Goal: Information Seeking & Learning: Learn about a topic

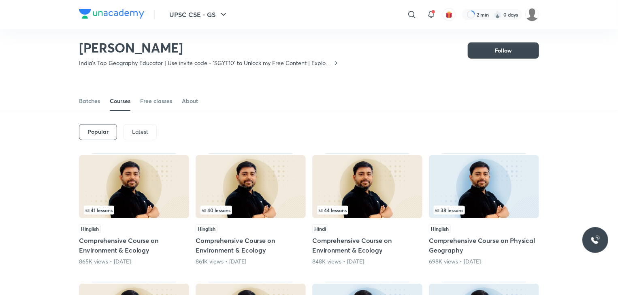
scroll to position [5, 0]
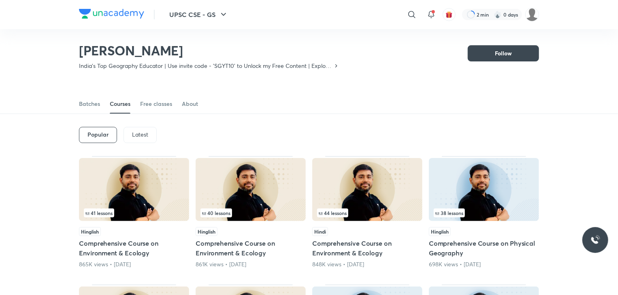
click at [142, 132] on p "Latest" at bounding box center [140, 135] width 16 height 6
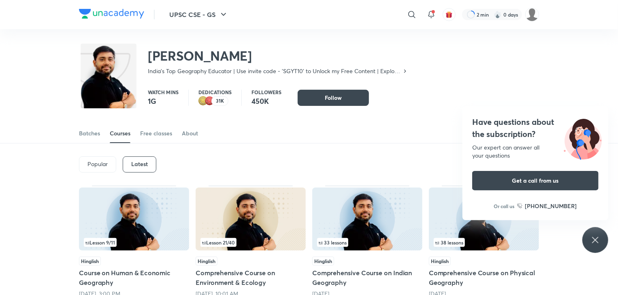
click at [598, 241] on icon at bounding box center [595, 241] width 10 height 10
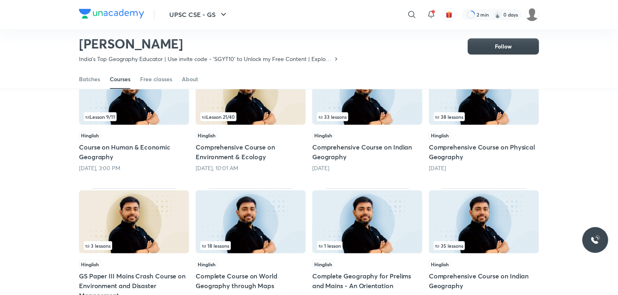
scroll to position [102, 0]
click at [156, 95] on img at bounding box center [134, 93] width 110 height 63
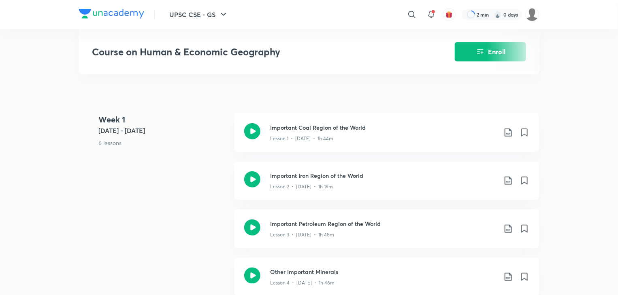
scroll to position [325, 0]
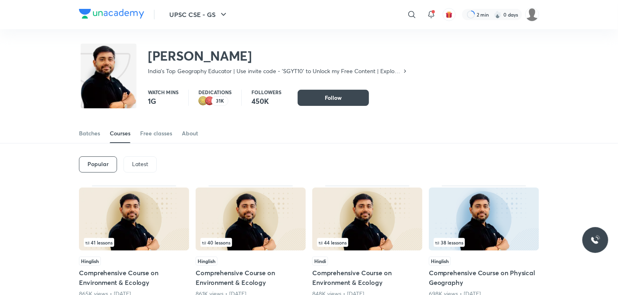
click at [144, 166] on p "Latest" at bounding box center [140, 164] width 16 height 6
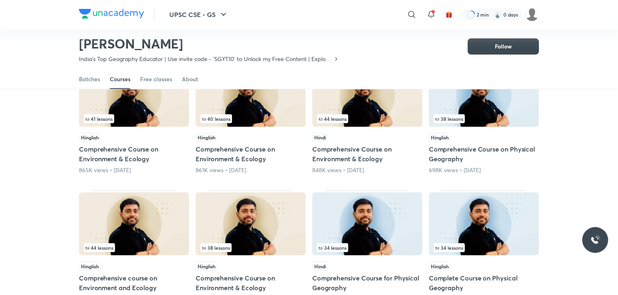
scroll to position [99, 0]
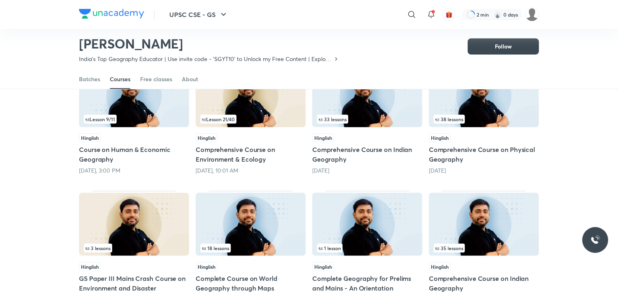
click at [154, 110] on img at bounding box center [134, 95] width 110 height 63
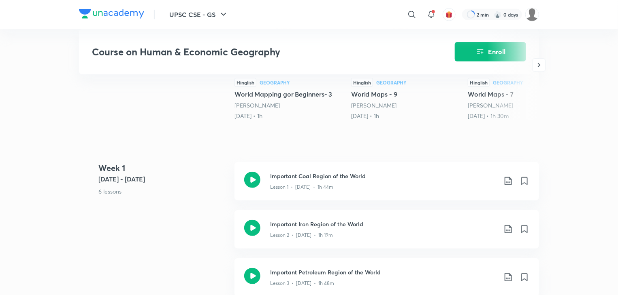
scroll to position [326, 0]
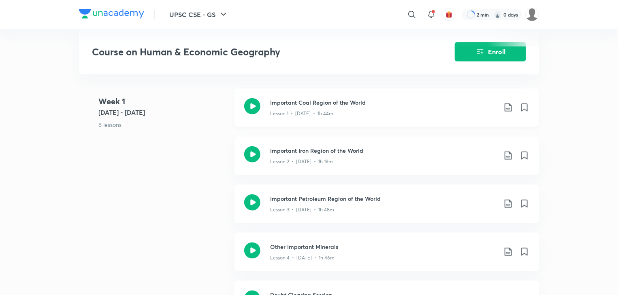
click at [506, 104] on icon at bounding box center [508, 108] width 10 height 10
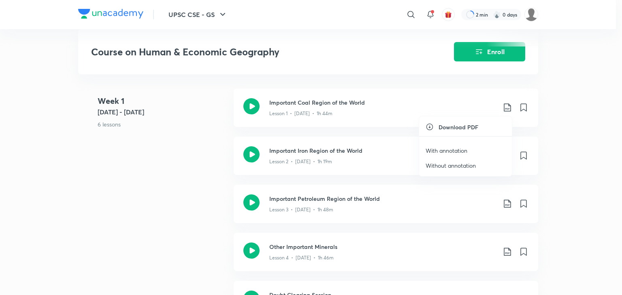
click at [463, 149] on p "With annotation" at bounding box center [446, 150] width 42 height 8
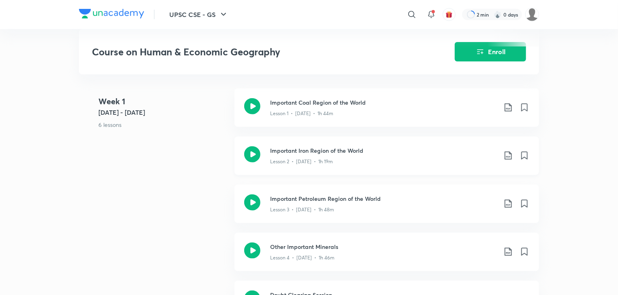
click at [510, 156] on icon at bounding box center [508, 156] width 10 height 10
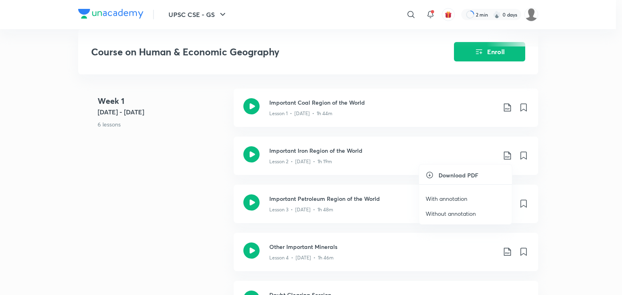
click at [459, 201] on p "With annotation" at bounding box center [446, 199] width 42 height 8
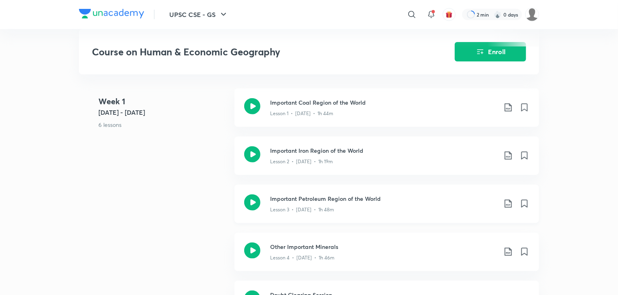
click at [503, 203] on icon at bounding box center [508, 204] width 10 height 10
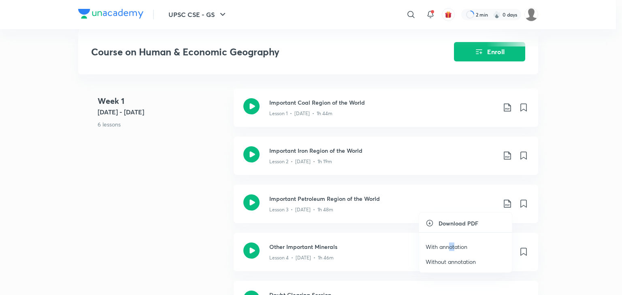
drag, startPoint x: 448, startPoint y: 246, endPoint x: 453, endPoint y: 248, distance: 5.4
click at [453, 248] on p "With annotation" at bounding box center [446, 247] width 42 height 8
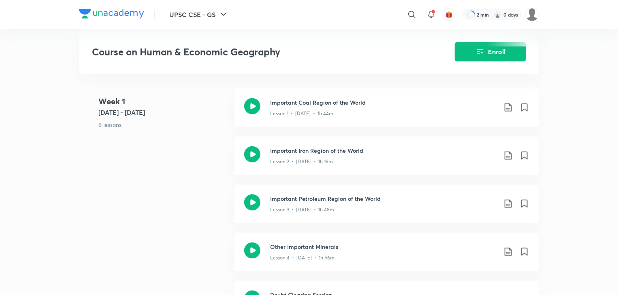
click at [510, 251] on icon at bounding box center [508, 252] width 10 height 10
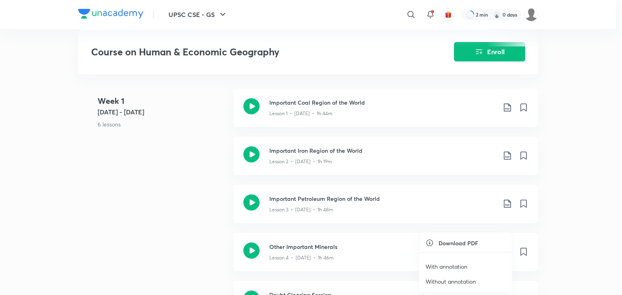
click at [452, 266] on p "With annotation" at bounding box center [446, 267] width 42 height 8
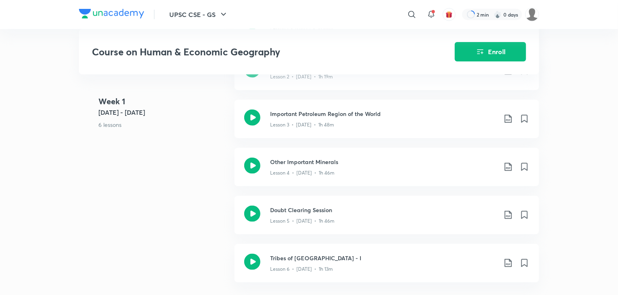
scroll to position [412, 0]
click at [509, 212] on icon at bounding box center [508, 214] width 10 height 10
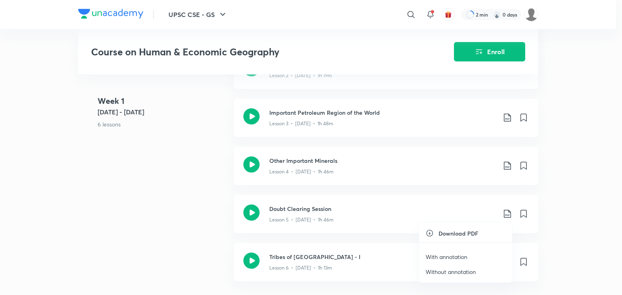
click at [454, 257] on p "With annotation" at bounding box center [446, 257] width 42 height 8
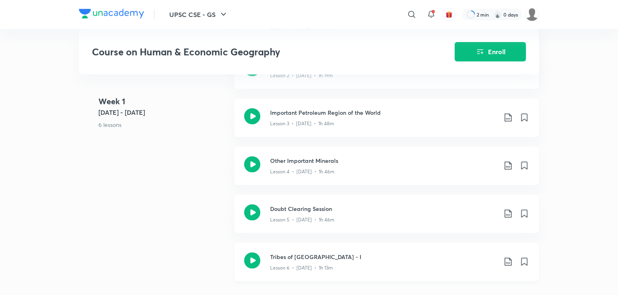
click at [509, 264] on icon at bounding box center [508, 262] width 10 height 10
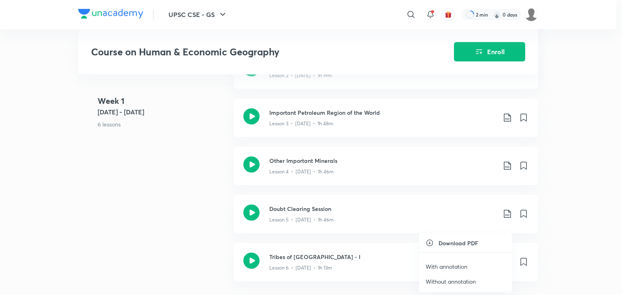
click at [456, 265] on p "With annotation" at bounding box center [446, 267] width 42 height 8
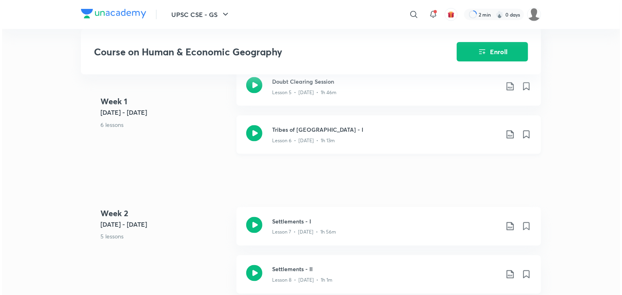
scroll to position [541, 0]
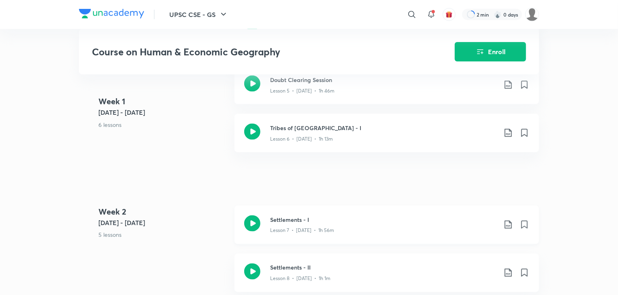
click at [505, 228] on icon at bounding box center [507, 225] width 7 height 8
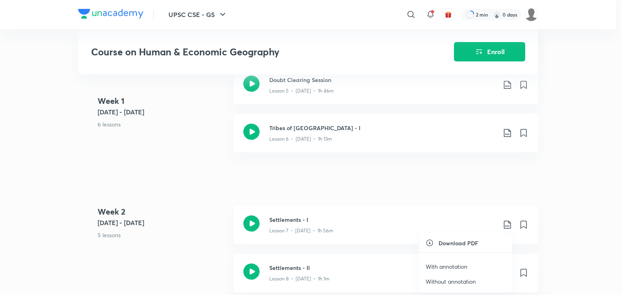
click at [460, 266] on p "With annotation" at bounding box center [446, 267] width 42 height 8
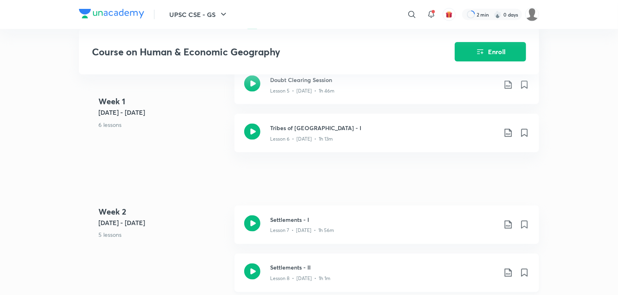
click at [507, 271] on icon at bounding box center [508, 273] width 10 height 10
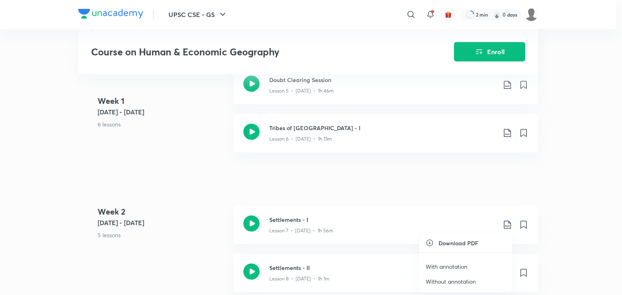
click at [465, 264] on p "With annotation" at bounding box center [446, 267] width 42 height 8
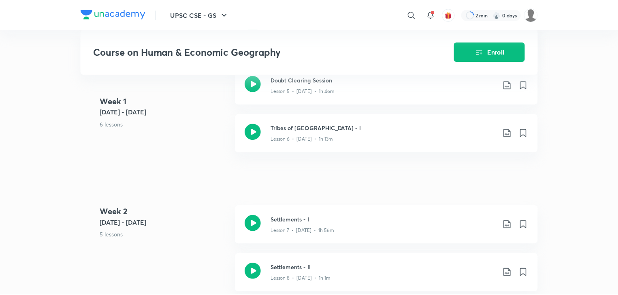
scroll to position [548, 0]
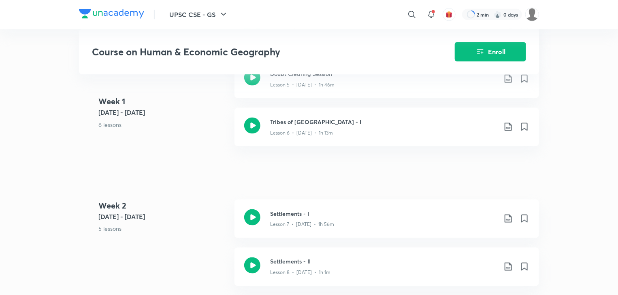
click at [597, 100] on div "UPSC CSE - GS ​ 2 min 0 days Course on Human & Economic Geography Enroll UPSC C…" at bounding box center [309, 192] width 618 height 1480
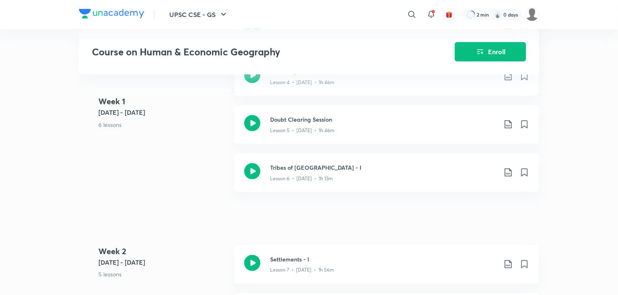
scroll to position [502, 0]
click at [598, 55] on div "UPSC CSE - GS ​ 2 min 0 days Course on Human & Economic Geography Enroll UPSC C…" at bounding box center [309, 238] width 618 height 1480
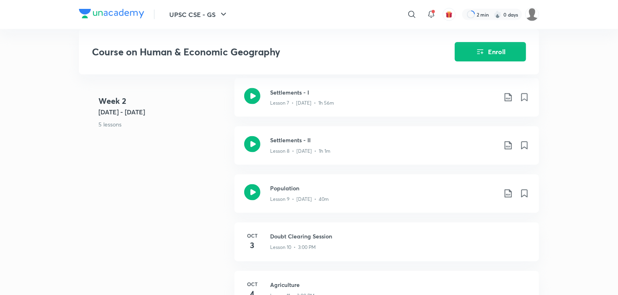
scroll to position [671, 0]
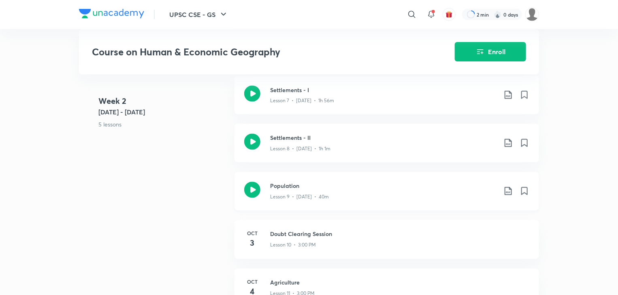
click at [506, 189] on icon at bounding box center [508, 192] width 10 height 10
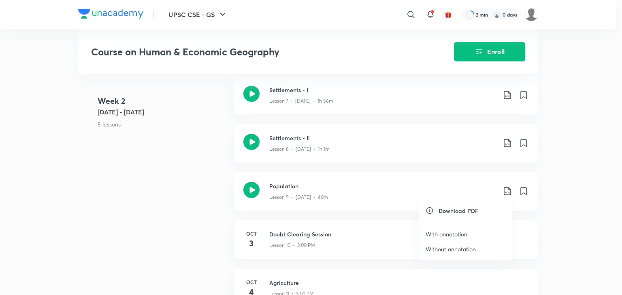
click at [456, 233] on p "With annotation" at bounding box center [446, 234] width 42 height 8
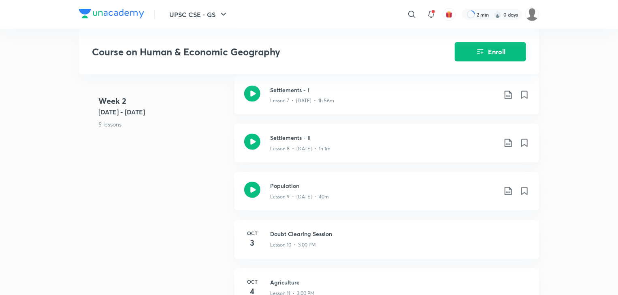
click at [557, 243] on div "UPSC CSE - GS ​ 2 min 0 days Course on Human & Economic Geography Enroll UPSC C…" at bounding box center [309, 69] width 618 height 1480
click at [563, 234] on div "UPSC CSE - GS ​ 2 min 0 days Course on Human & Economic Geography Enroll UPSC C…" at bounding box center [309, 69] width 618 height 1480
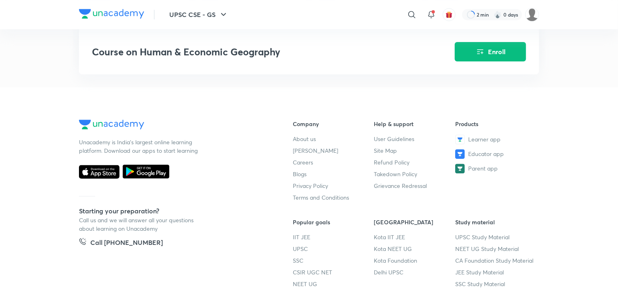
scroll to position [1183, 0]
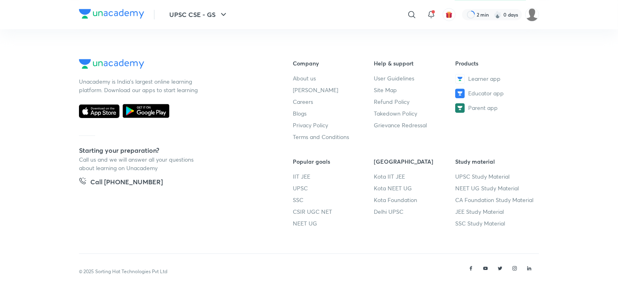
scroll to position [99, 0]
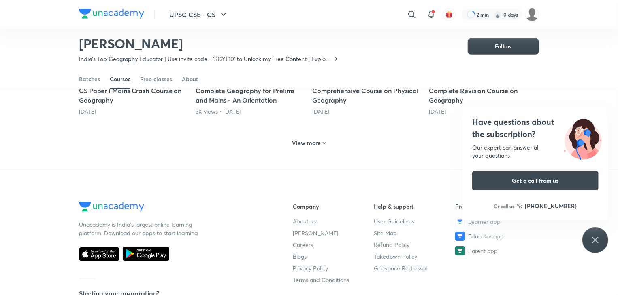
scroll to position [426, 0]
click at [312, 141] on h6 "View more" at bounding box center [306, 143] width 29 height 8
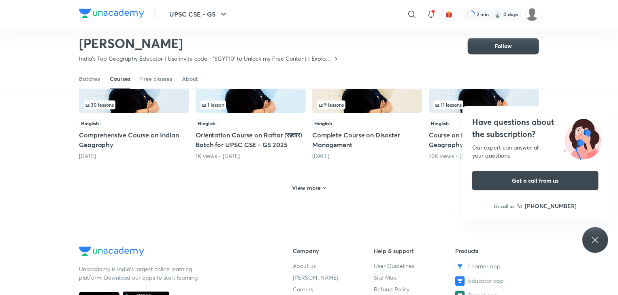
scroll to position [767, 0]
click at [309, 186] on h6 "View more" at bounding box center [306, 189] width 29 height 8
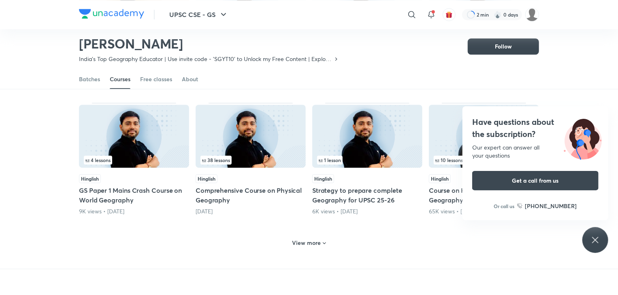
scroll to position [1132, 0]
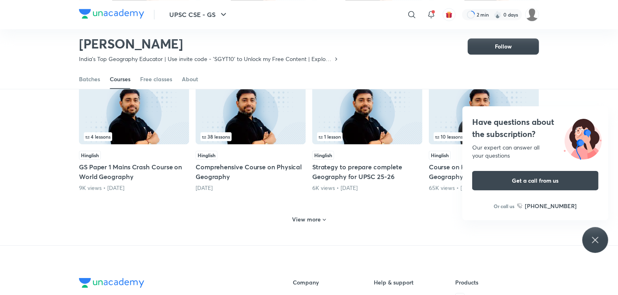
click at [312, 223] on div "View more" at bounding box center [309, 219] width 40 height 13
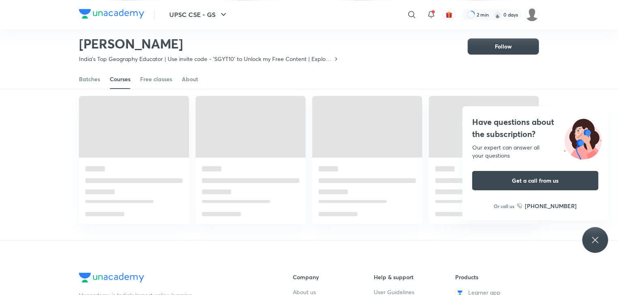
scroll to position [1248, 0]
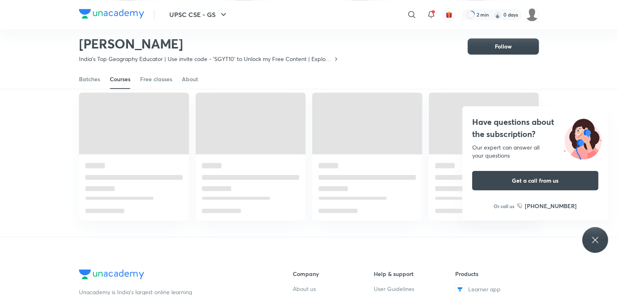
click at [598, 238] on icon at bounding box center [595, 241] width 10 height 10
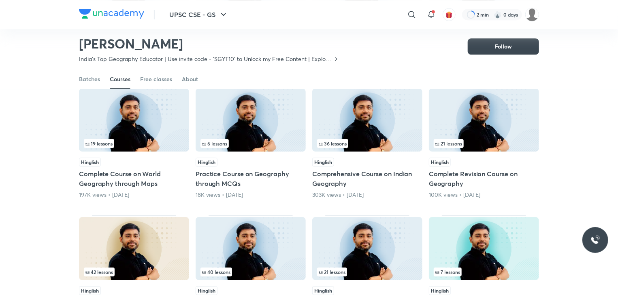
scroll to position [1255, 0]
click at [223, 144] on span "6 lessons" at bounding box center [214, 143] width 28 height 9
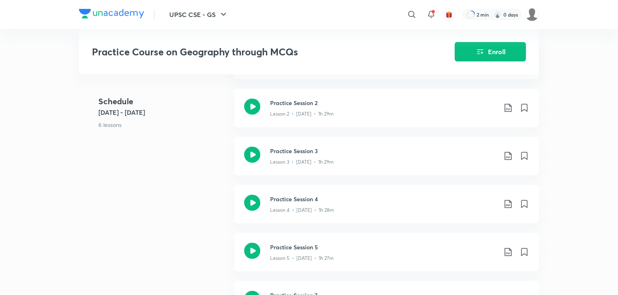
scroll to position [414, 0]
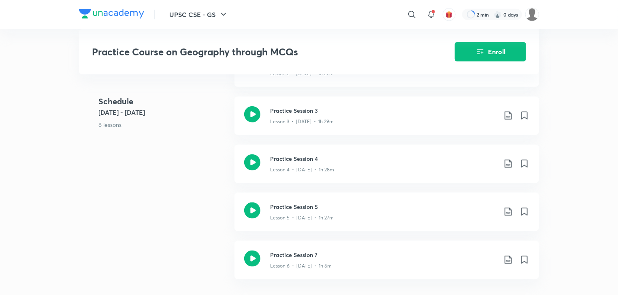
click at [573, 133] on div "UPSC CSE - GS ​ 2 min 0 days Practice Course on Geography through MCQs Enroll U…" at bounding box center [309, 183] width 618 height 1194
click at [508, 168] on icon at bounding box center [508, 164] width 10 height 10
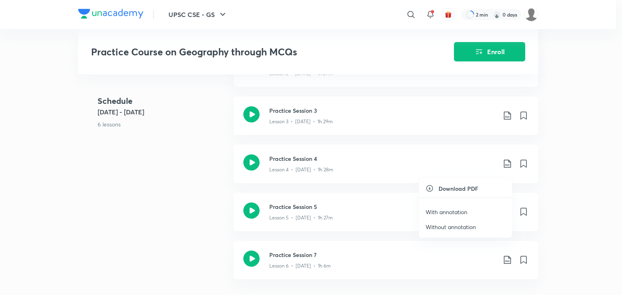
click at [458, 211] on p "With annotation" at bounding box center [446, 212] width 42 height 8
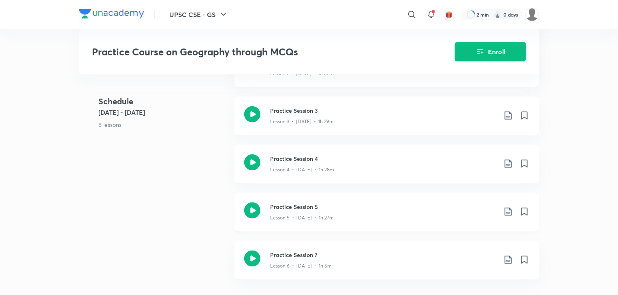
click at [507, 217] on icon at bounding box center [508, 212] width 10 height 10
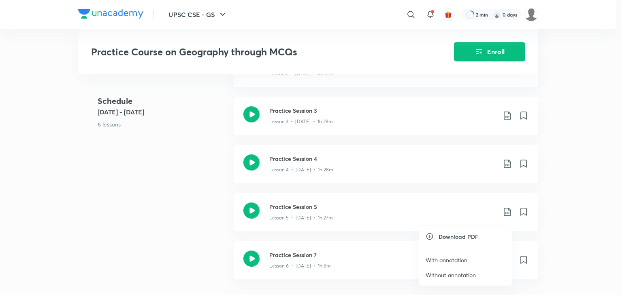
click at [453, 258] on p "With annotation" at bounding box center [446, 260] width 42 height 8
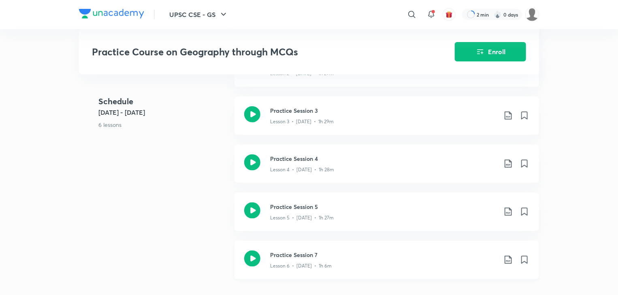
click at [506, 264] on icon at bounding box center [508, 260] width 10 height 10
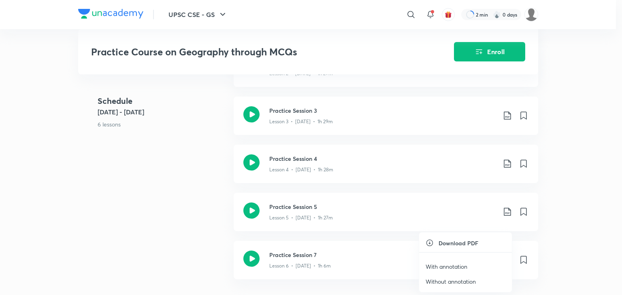
click at [459, 267] on p "With annotation" at bounding box center [446, 267] width 42 height 8
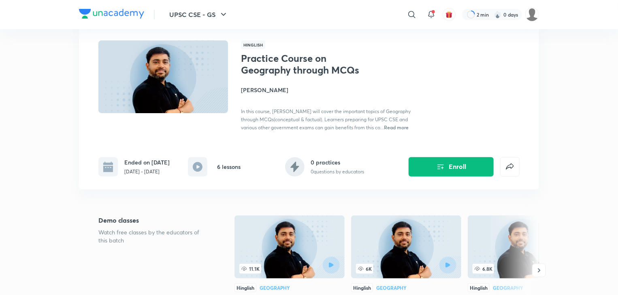
scroll to position [0, 0]
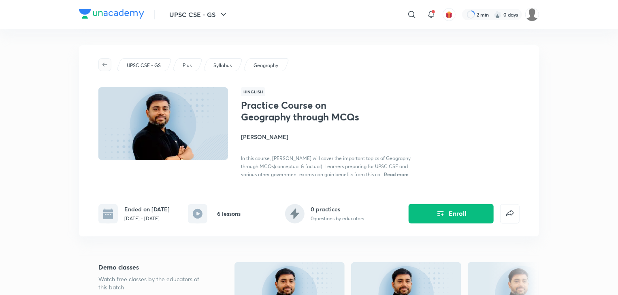
click at [101, 62] on span "button" at bounding box center [105, 65] width 12 height 6
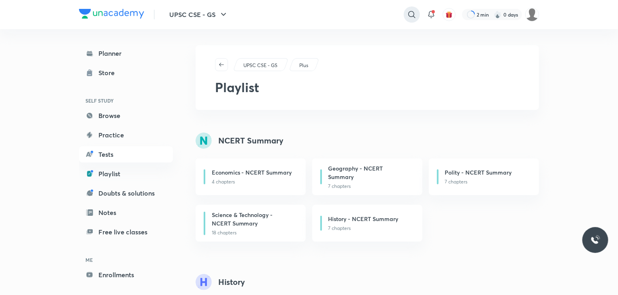
click at [407, 15] on icon at bounding box center [412, 15] width 10 height 10
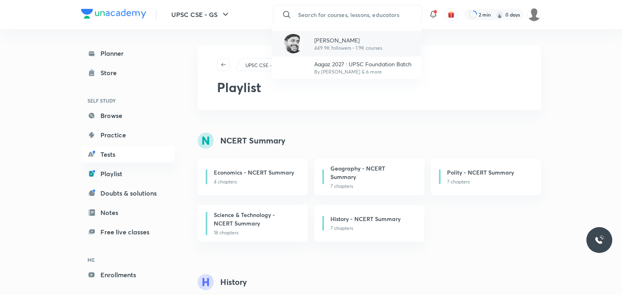
click at [339, 39] on p "Sudarshan Gurjar" at bounding box center [348, 40] width 68 height 8
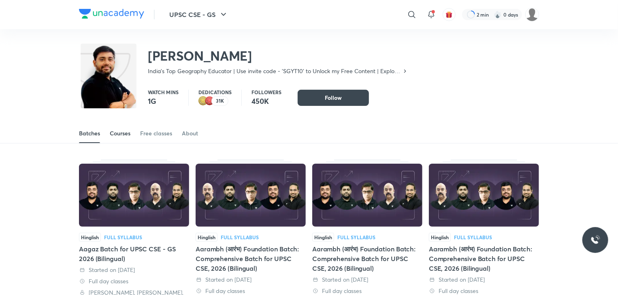
click at [127, 133] on div "Courses" at bounding box center [120, 133] width 21 height 8
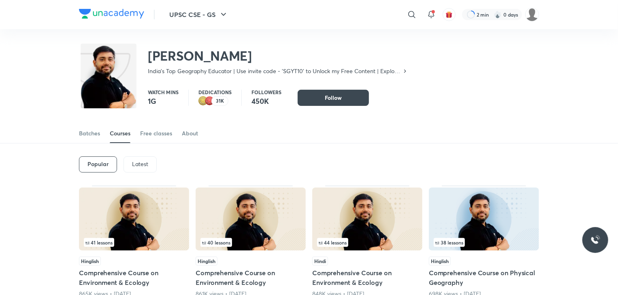
click at [138, 161] on p "Latest" at bounding box center [140, 164] width 16 height 6
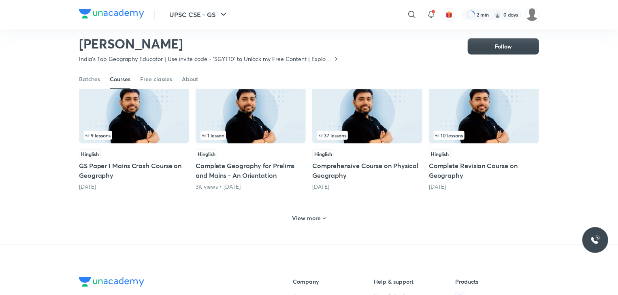
scroll to position [351, 0]
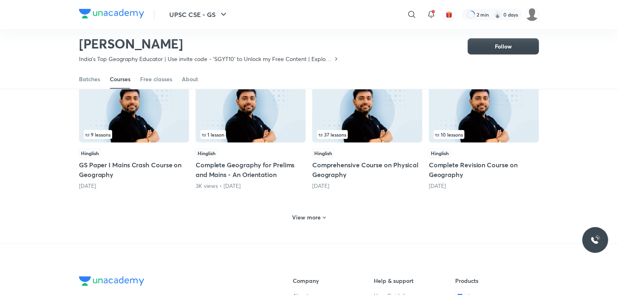
click at [319, 217] on h6 "View more" at bounding box center [306, 218] width 29 height 8
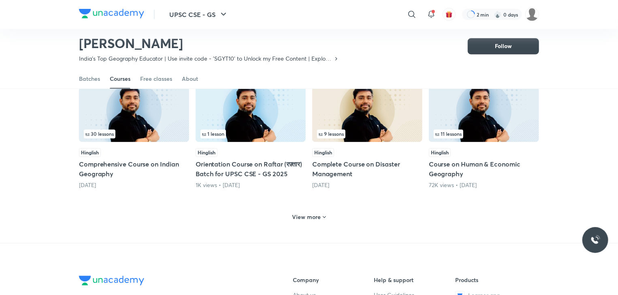
scroll to position [766, 0]
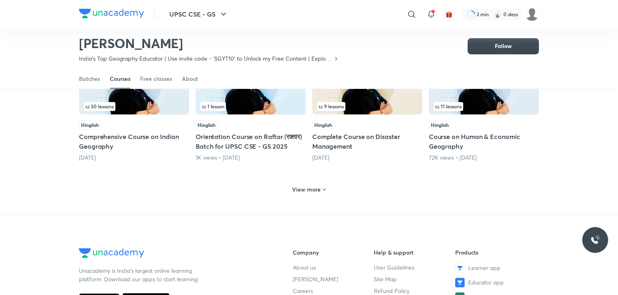
click at [309, 190] on h6 "View more" at bounding box center [306, 190] width 29 height 8
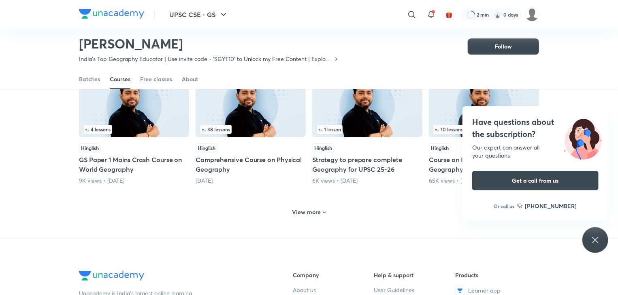
scroll to position [1140, 0]
click at [310, 208] on h6 "View more" at bounding box center [306, 212] width 29 height 8
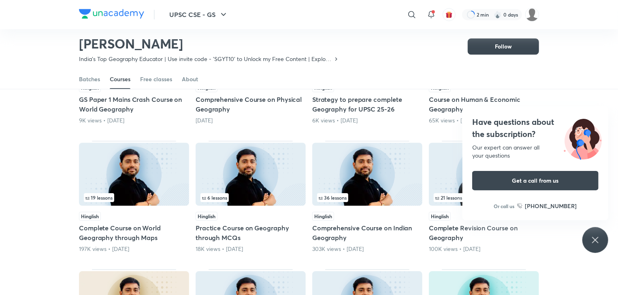
scroll to position [1344, 0]
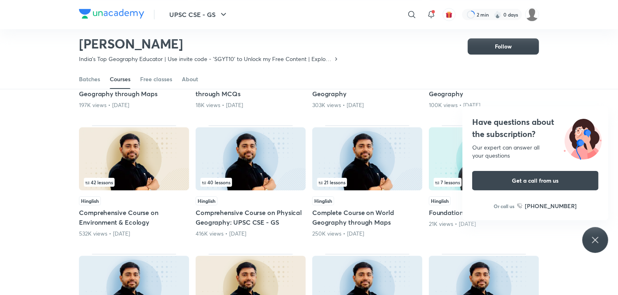
click at [595, 238] on icon at bounding box center [595, 241] width 10 height 10
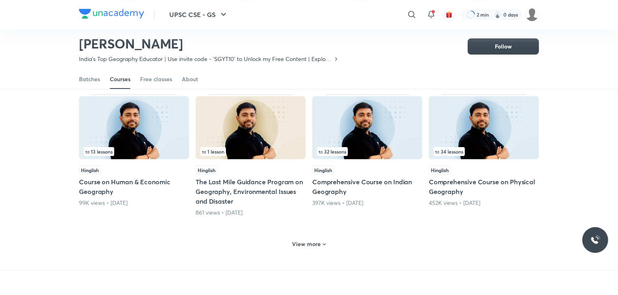
scroll to position [1503, 0]
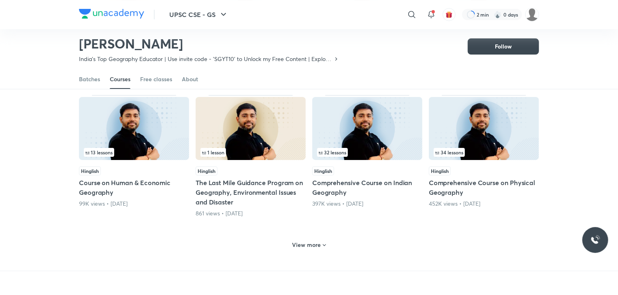
click at [312, 245] on h6 "View more" at bounding box center [306, 245] width 29 height 8
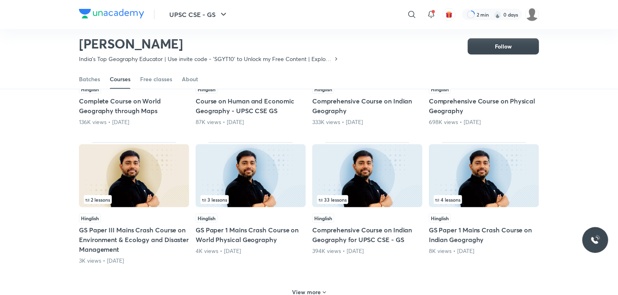
scroll to position [1852, 0]
click at [312, 247] on div "394K views • 2 years ago" at bounding box center [367, 251] width 110 height 8
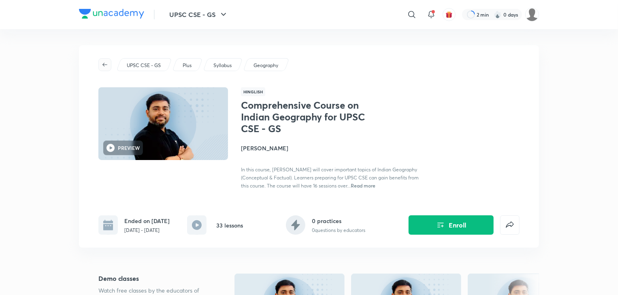
click at [102, 65] on icon "button" at bounding box center [105, 65] width 6 height 6
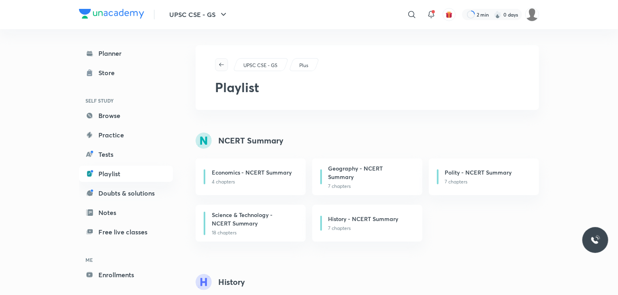
click at [221, 59] on button "button" at bounding box center [221, 64] width 13 height 13
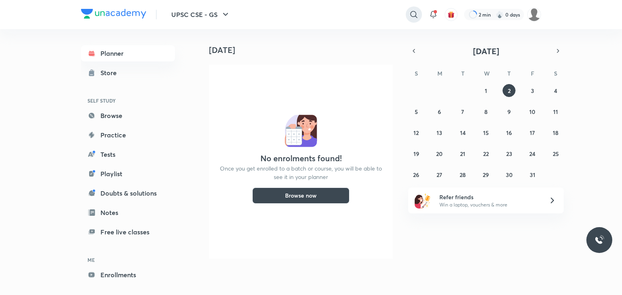
click at [412, 15] on icon at bounding box center [414, 15] width 10 height 10
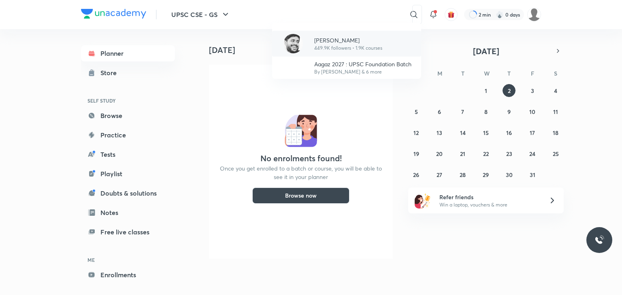
click at [382, 47] on div "Sudarshan Gurjar 449.9K followers • 1.9K courses" at bounding box center [346, 44] width 149 height 26
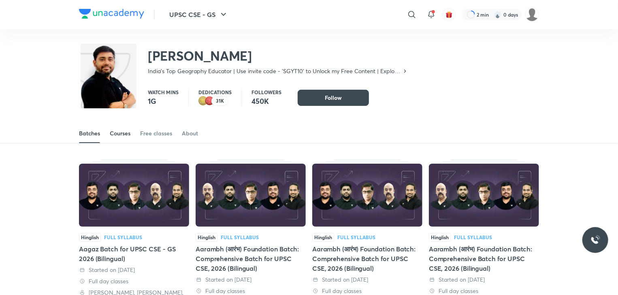
click at [117, 136] on div "Courses" at bounding box center [120, 133] width 21 height 8
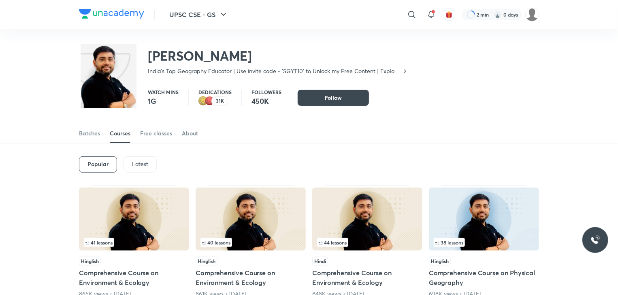
click at [130, 168] on div "Latest" at bounding box center [139, 165] width 33 height 16
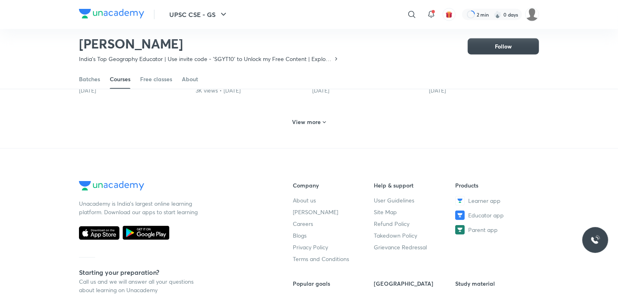
scroll to position [449, 0]
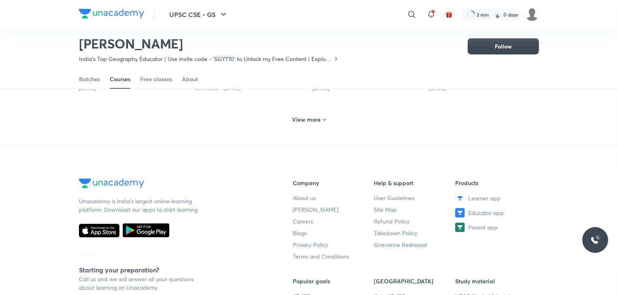
click at [321, 120] on icon at bounding box center [324, 120] width 6 height 6
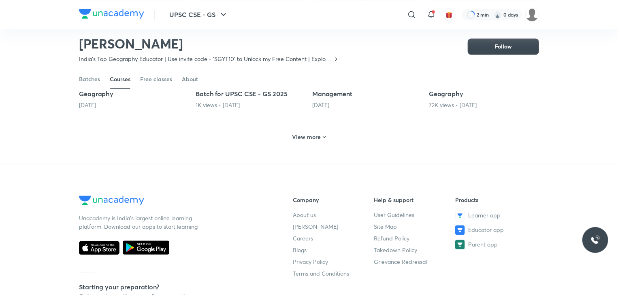
scroll to position [829, 0]
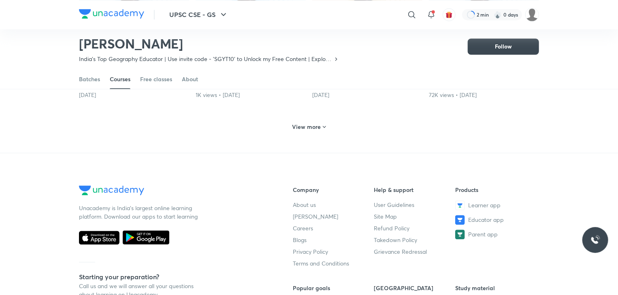
click at [321, 117] on div "View more" at bounding box center [309, 125] width 460 height 21
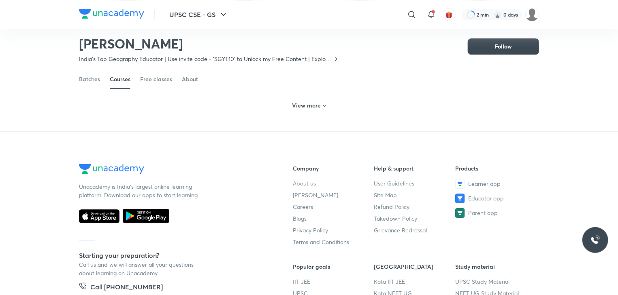
scroll to position [1253, 0]
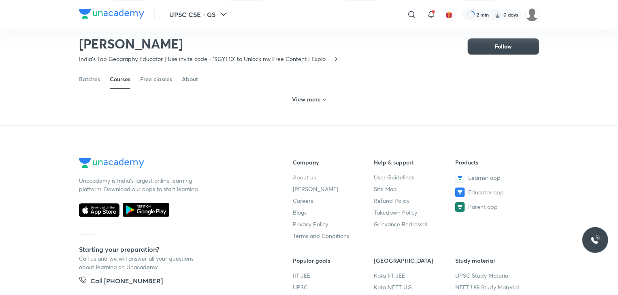
click at [319, 99] on h6 "View more" at bounding box center [306, 100] width 29 height 8
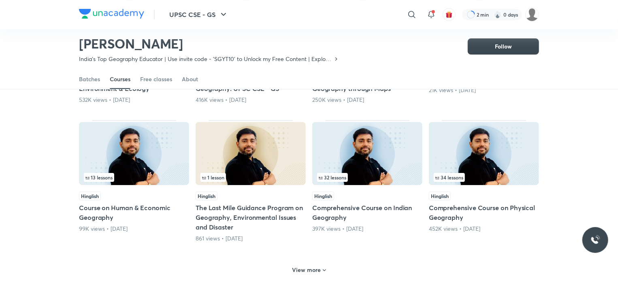
scroll to position [1497, 0]
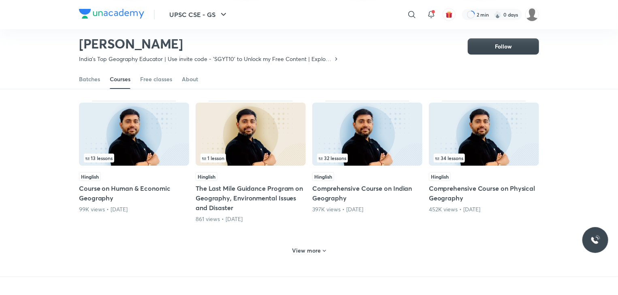
click at [307, 248] on h6 "View more" at bounding box center [306, 251] width 29 height 8
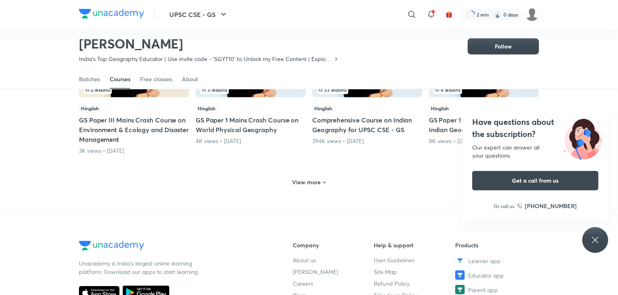
scroll to position [1962, 0]
click at [312, 178] on h6 "View more" at bounding box center [306, 182] width 29 height 8
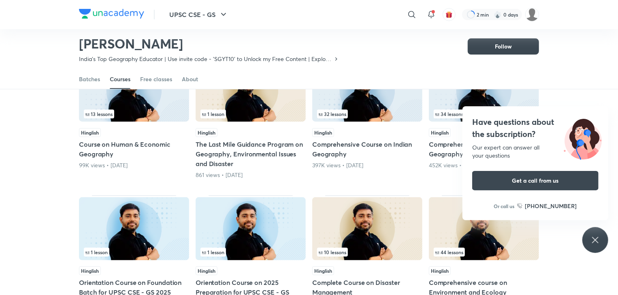
scroll to position [1567, 0]
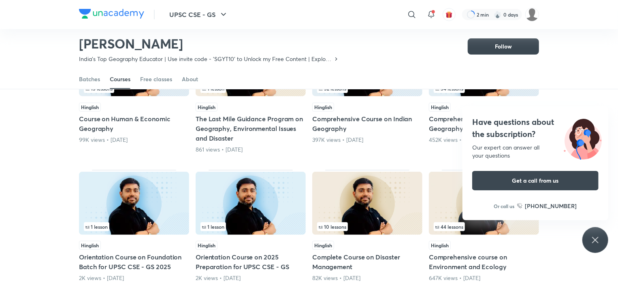
click at [593, 246] on div "Have questions about the subscription? Our expert can answer all your questions…" at bounding box center [595, 240] width 26 height 26
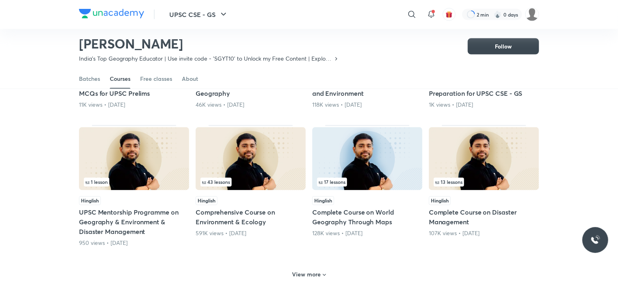
scroll to position [2266, 0]
click at [314, 273] on h6 "View more" at bounding box center [306, 275] width 29 height 8
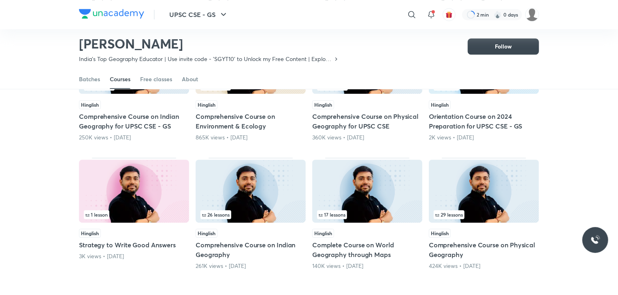
scroll to position [2640, 0]
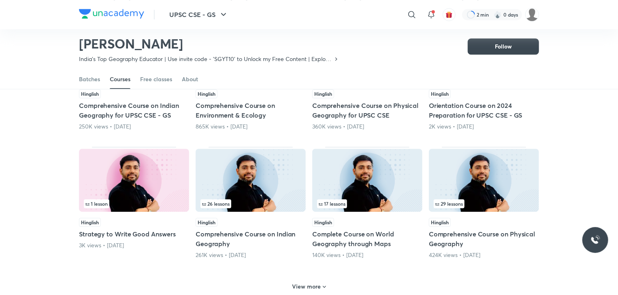
click at [316, 283] on h6 "View more" at bounding box center [306, 287] width 29 height 8
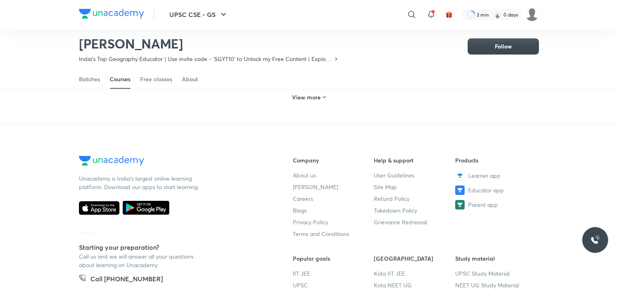
scroll to position [3216, 0]
click at [407, 11] on icon at bounding box center [412, 15] width 10 height 10
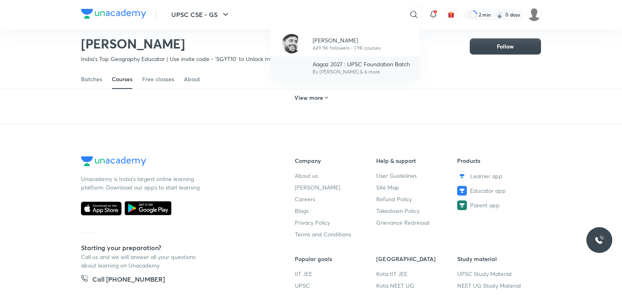
click at [341, 62] on p "Aagaz 2027 : UPSC Foundation Batch" at bounding box center [360, 64] width 97 height 8
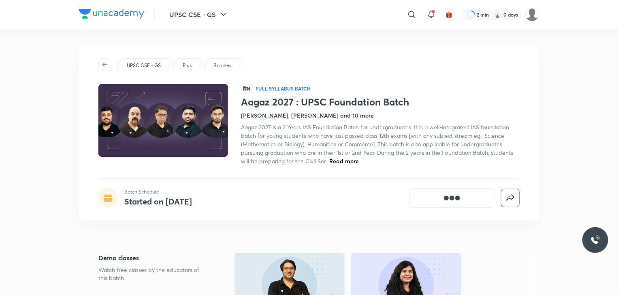
click at [341, 166] on div "UPSC CSE - GS Plus Batches हिN Full Syllabus Batch Aagaz 2027 : UPSC Foundation…" at bounding box center [309, 133] width 460 height 176
click at [344, 161] on span "Read more" at bounding box center [344, 161] width 30 height 8
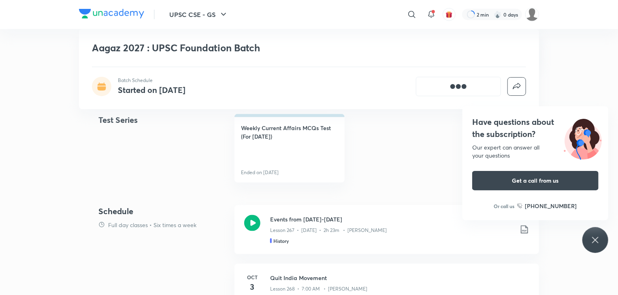
scroll to position [465, 0]
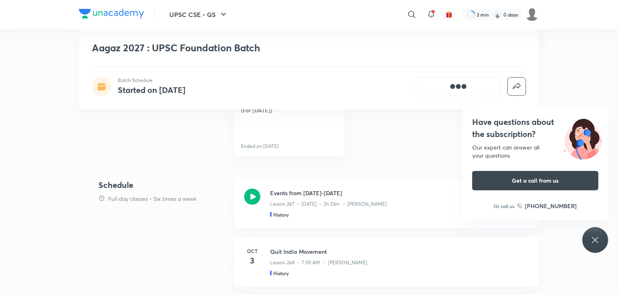
click at [587, 242] on div "Have questions about the subscription? Our expert can answer all your questions…" at bounding box center [595, 240] width 26 height 26
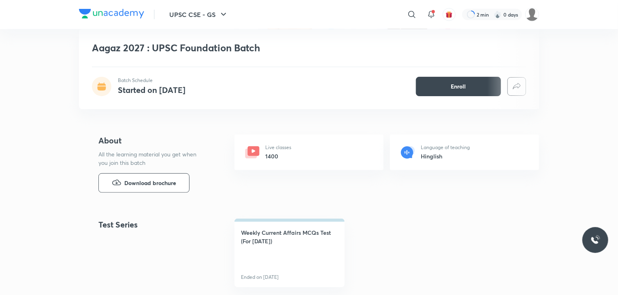
scroll to position [0, 0]
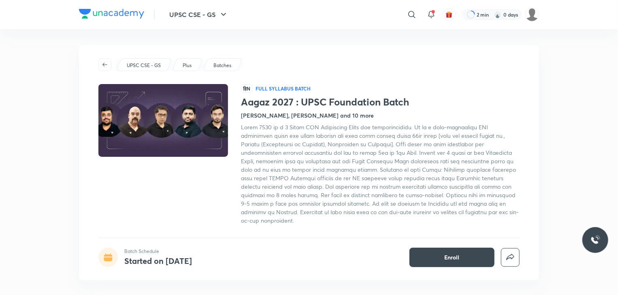
click at [403, 18] on div "​" at bounding box center [345, 14] width 149 height 19
click at [412, 18] on icon at bounding box center [412, 15] width 10 height 10
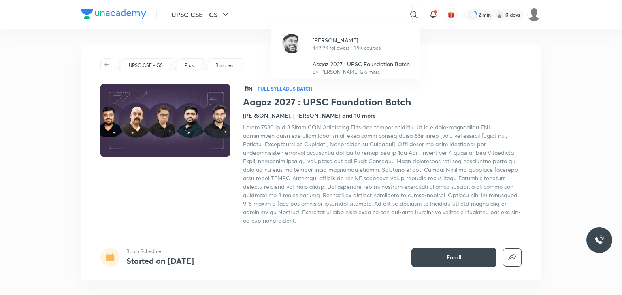
click at [337, 20] on div "Sudarshan Gurjar 449.9K followers • 1.9K courses Aagaz 2027 : UPSC Foundation B…" at bounding box center [311, 147] width 622 height 295
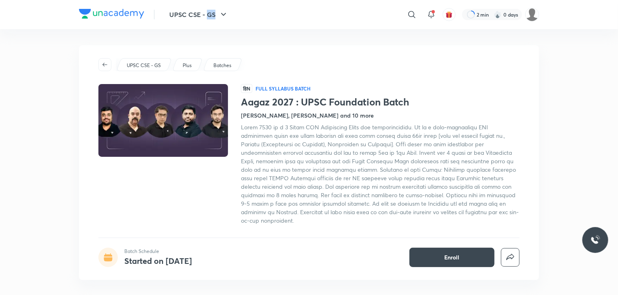
click at [337, 20] on div "​" at bounding box center [345, 14] width 149 height 19
click at [413, 15] on icon at bounding box center [412, 15] width 10 height 10
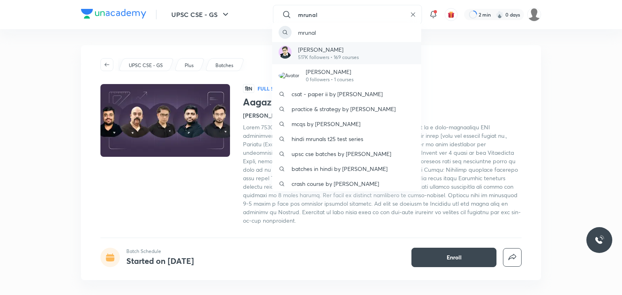
type input "mrunal"
click at [375, 54] on div "Mrunal Patel 517K followers • 169 courses" at bounding box center [346, 53] width 149 height 22
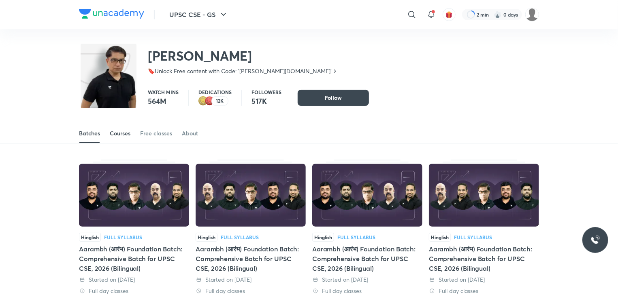
click at [120, 138] on link "Courses" at bounding box center [120, 133] width 21 height 19
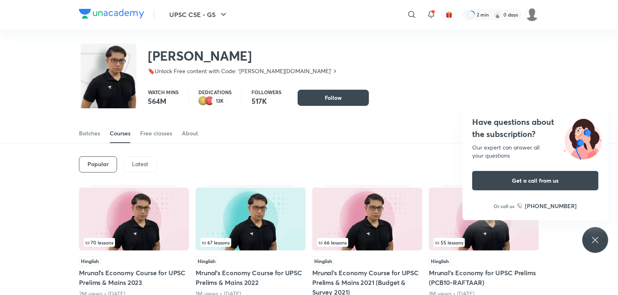
scroll to position [36, 0]
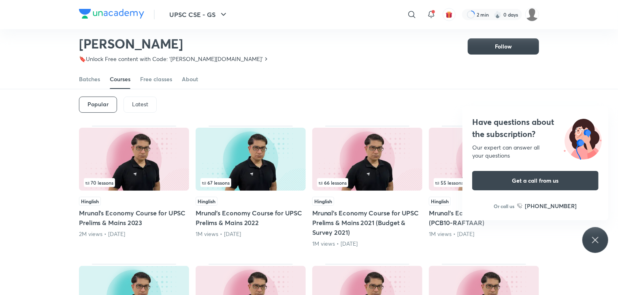
click at [142, 109] on div "Latest" at bounding box center [139, 105] width 33 height 16
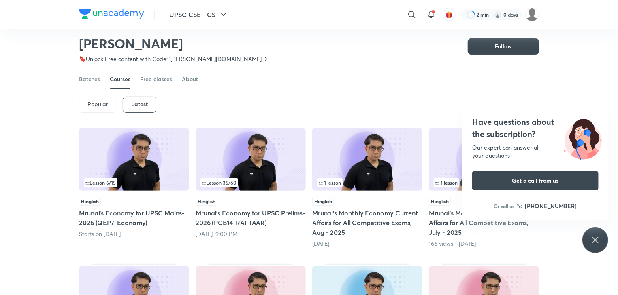
click at [599, 231] on div "Have questions about the subscription? Our expert can answer all your questions…" at bounding box center [595, 240] width 26 height 26
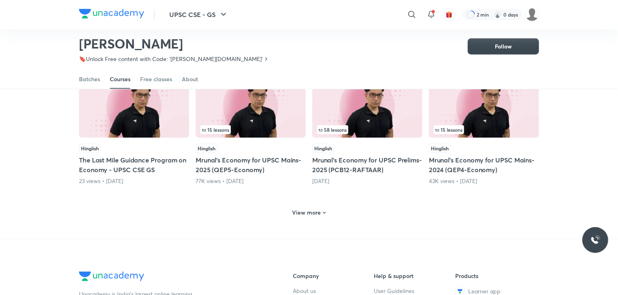
scroll to position [394, 0]
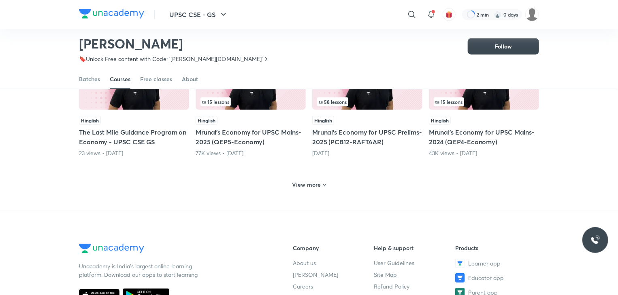
click at [308, 183] on h6 "View more" at bounding box center [306, 185] width 29 height 8
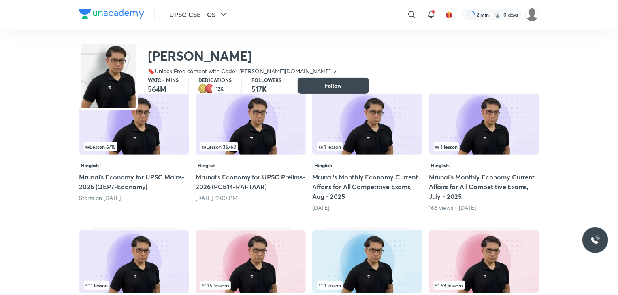
scroll to position [0, 0]
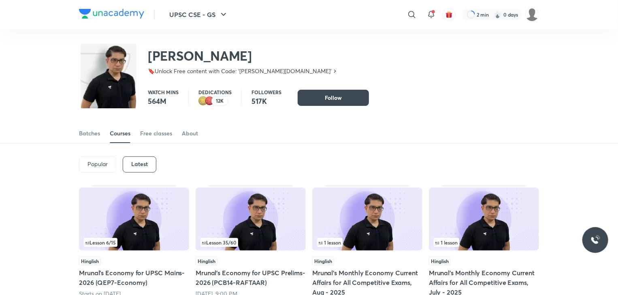
click at [109, 163] on div "Popular" at bounding box center [97, 165] width 37 height 16
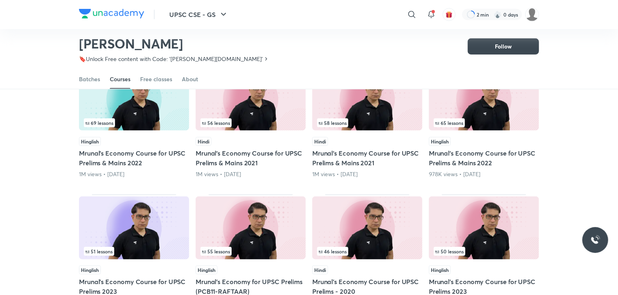
scroll to position [316, 0]
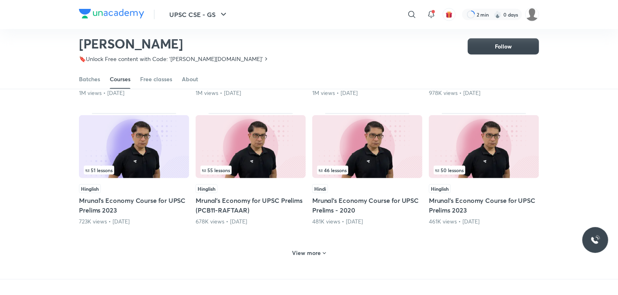
click at [312, 251] on h6 "View more" at bounding box center [306, 253] width 29 height 8
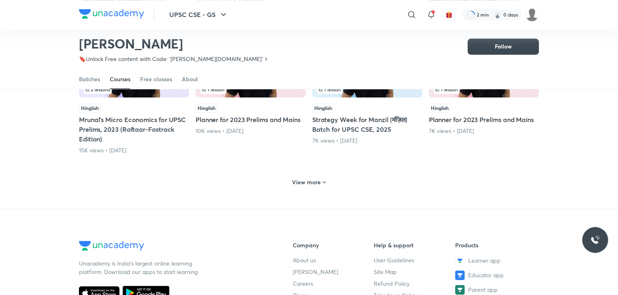
scroll to position [850, 0]
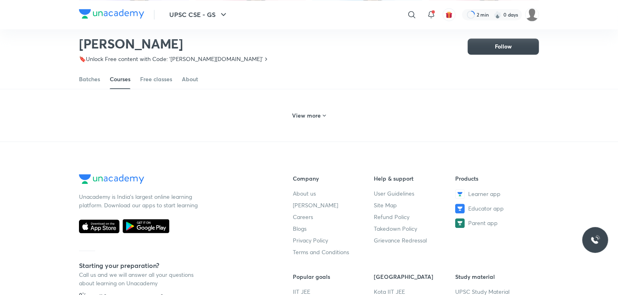
click at [322, 118] on span at bounding box center [324, 117] width 6 height 8
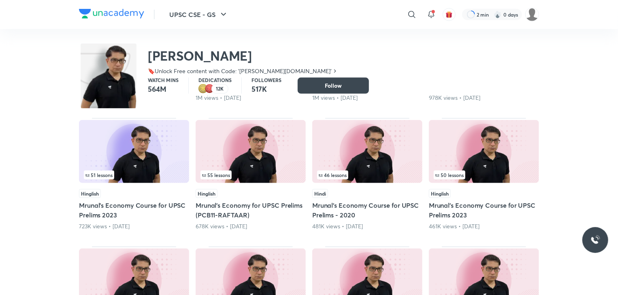
scroll to position [0, 0]
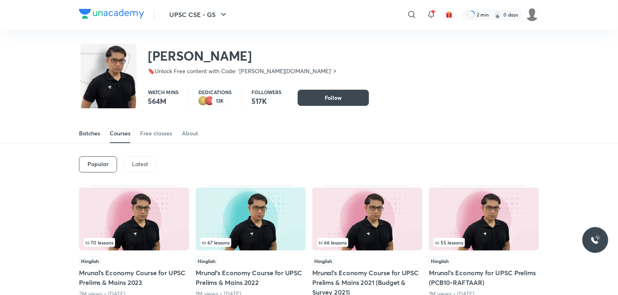
click at [92, 131] on div "Batches" at bounding box center [89, 133] width 21 height 8
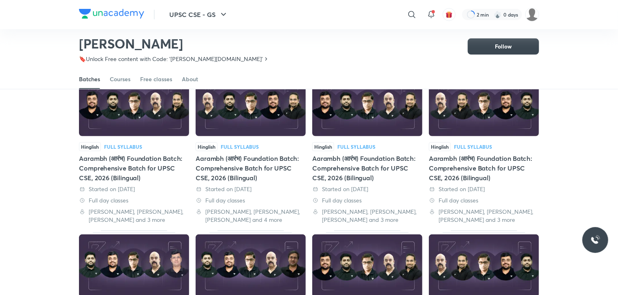
scroll to position [66, 0]
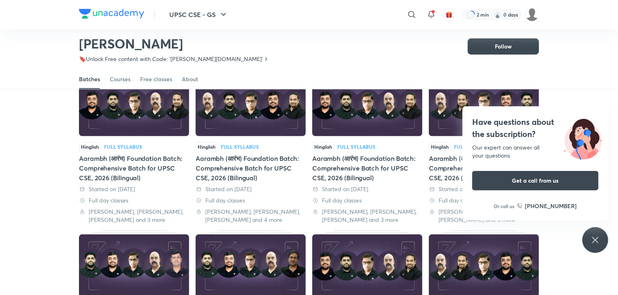
click at [596, 237] on icon at bounding box center [595, 241] width 10 height 10
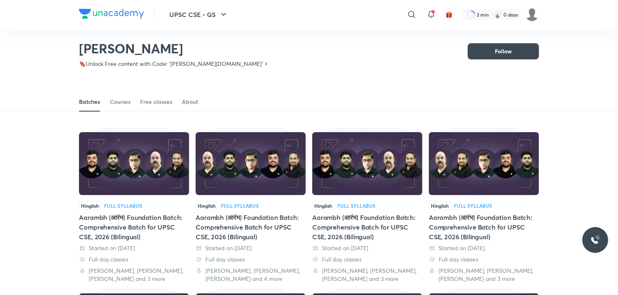
scroll to position [0, 0]
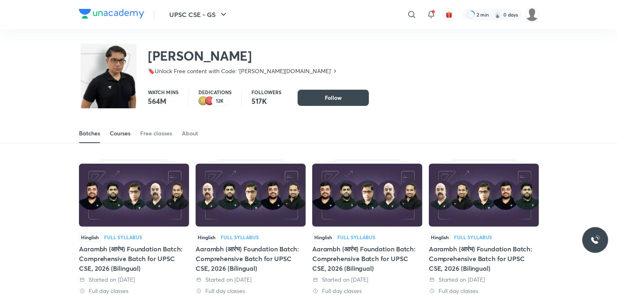
click at [118, 132] on div "Courses" at bounding box center [120, 133] width 21 height 8
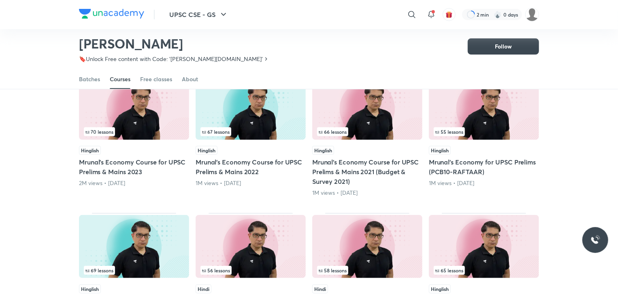
scroll to position [105, 0]
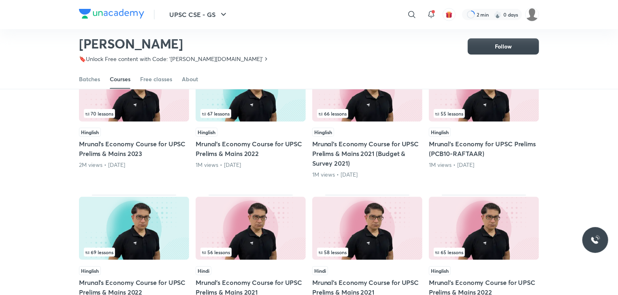
click at [110, 148] on h5 "Mrunal’s Economy Course for UPSC Prelims & Mains 2023" at bounding box center [134, 148] width 110 height 19
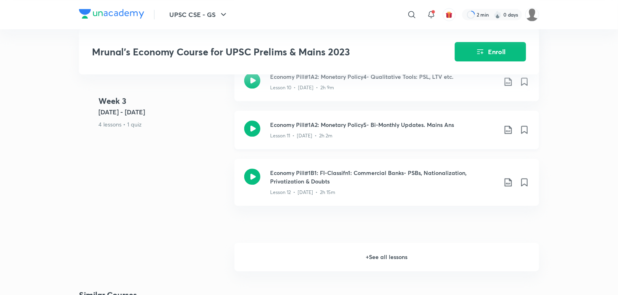
scroll to position [996, 0]
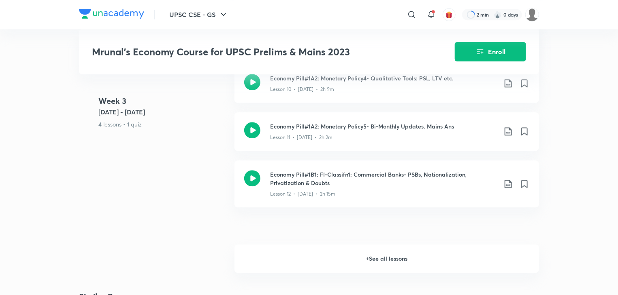
click at [445, 258] on h6 "+ See all lessons" at bounding box center [386, 259] width 304 height 28
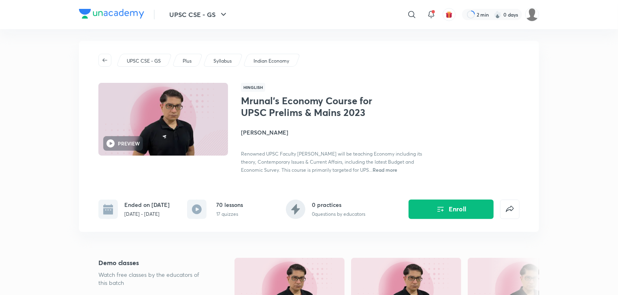
scroll to position [0, 0]
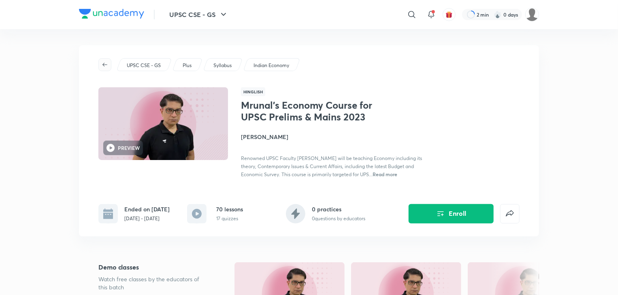
click at [105, 62] on icon "button" at bounding box center [105, 65] width 6 height 6
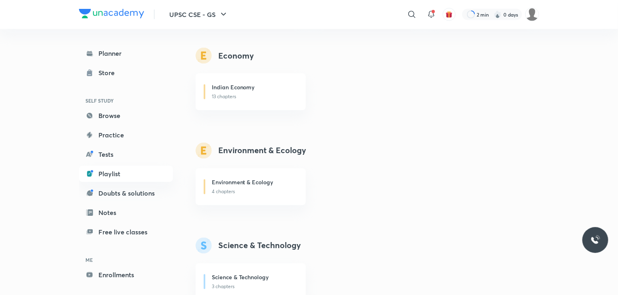
scroll to position [719, 0]
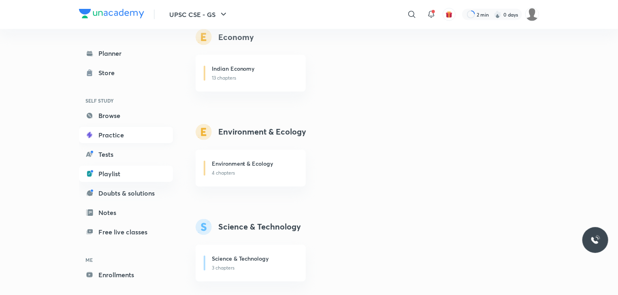
click at [106, 136] on link "Practice" at bounding box center [126, 135] width 94 height 16
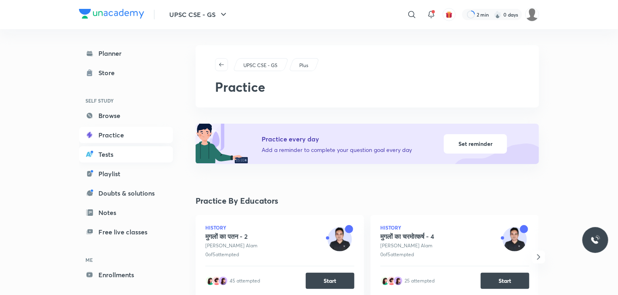
click at [126, 153] on link "Tests" at bounding box center [126, 154] width 94 height 16
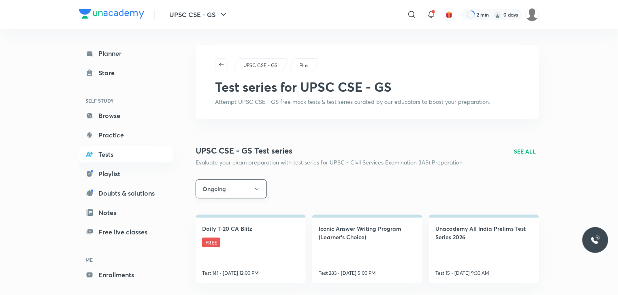
click at [260, 194] on button "Ongoing" at bounding box center [230, 189] width 71 height 19
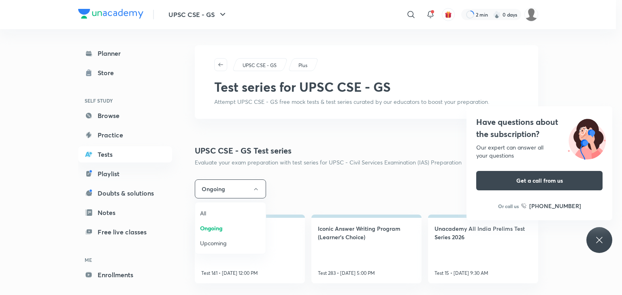
click at [310, 195] on div at bounding box center [311, 147] width 622 height 295
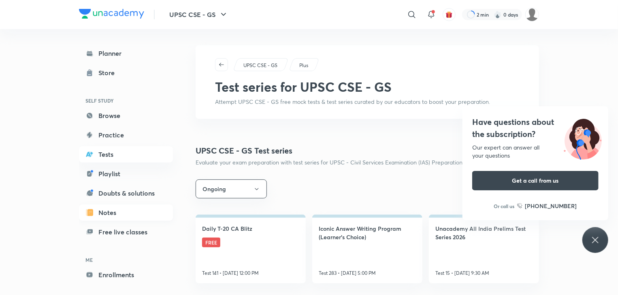
click at [127, 211] on link "Notes" at bounding box center [126, 213] width 94 height 16
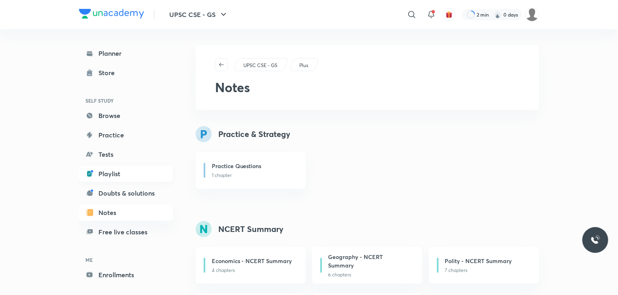
click at [113, 172] on link "Playlist" at bounding box center [126, 174] width 94 height 16
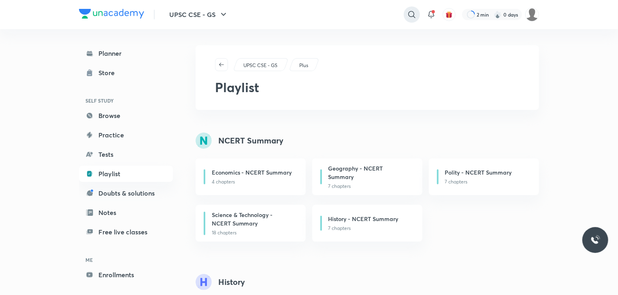
click at [410, 14] on icon at bounding box center [412, 15] width 10 height 10
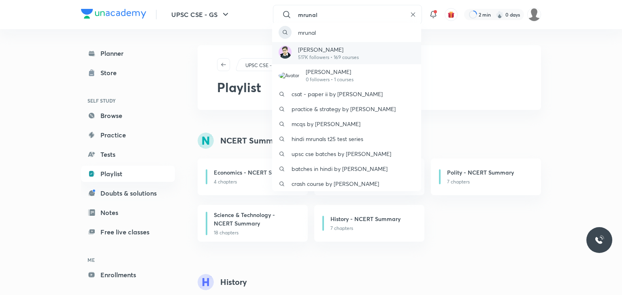
type input "mrunal"
click at [366, 48] on div "Mrunal Patel 517K followers • 169 courses" at bounding box center [346, 53] width 149 height 22
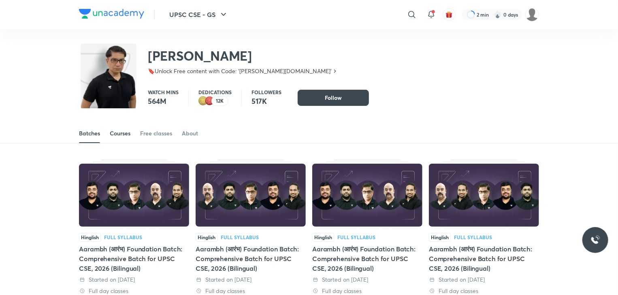
click at [124, 132] on div "Courses" at bounding box center [120, 133] width 21 height 8
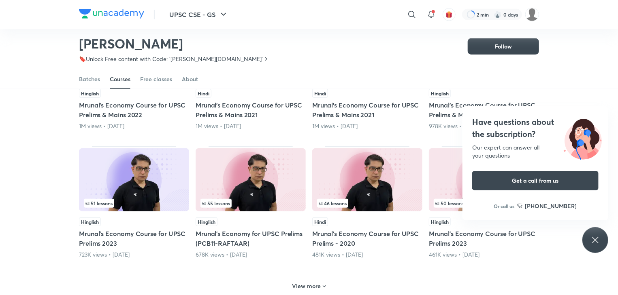
scroll to position [283, 0]
click at [593, 251] on div "Have questions about the subscription? Our expert can answer all your questions…" at bounding box center [595, 240] width 26 height 26
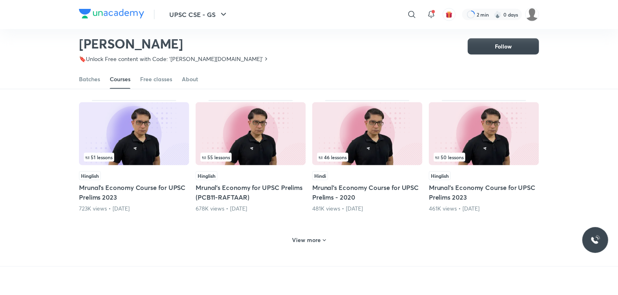
scroll to position [388, 0]
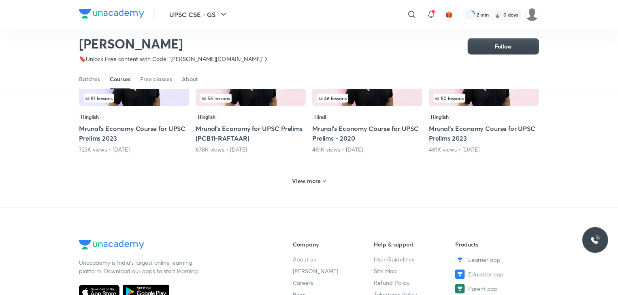
drag, startPoint x: 310, startPoint y: 180, endPoint x: 299, endPoint y: 180, distance: 11.3
click at [299, 180] on h6 "View more" at bounding box center [306, 181] width 29 height 8
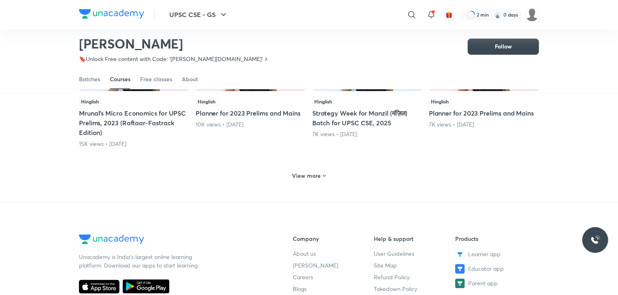
scroll to position [791, 0]
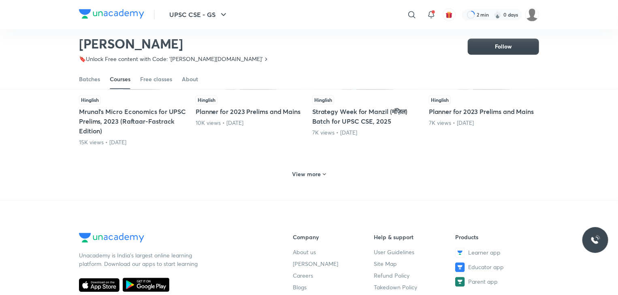
click at [299, 178] on div "View more" at bounding box center [309, 174] width 40 height 13
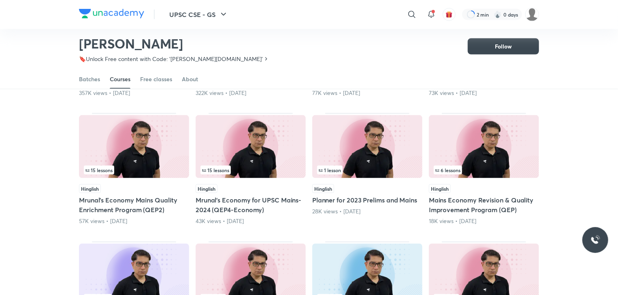
scroll to position [629, 0]
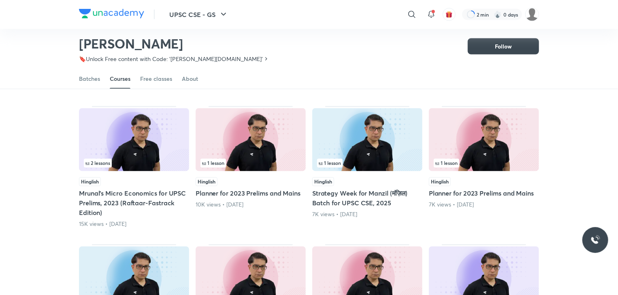
click at [311, 91] on div "70 lessons Hinglish Mrunal’s Economy Course for UPSC Prelims & Mains 2023 2M vi…" at bounding box center [309, 70] width 460 height 1236
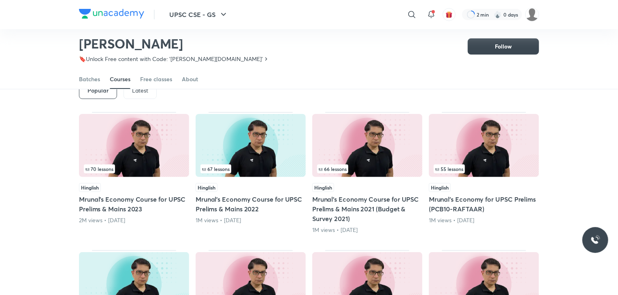
scroll to position [44, 0]
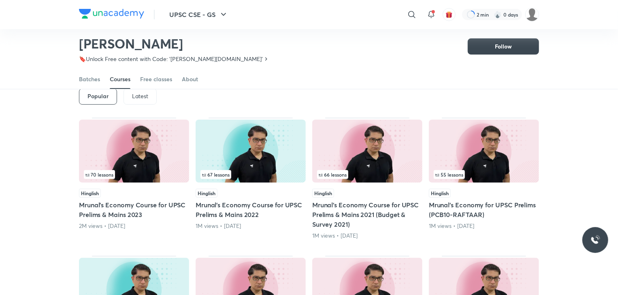
click at [99, 172] on span "70 lessons" at bounding box center [99, 174] width 28 height 5
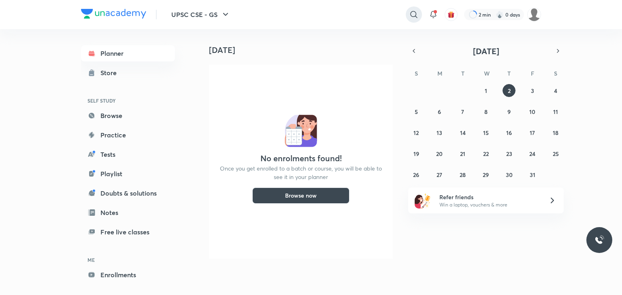
click at [411, 21] on div at bounding box center [413, 14] width 16 height 16
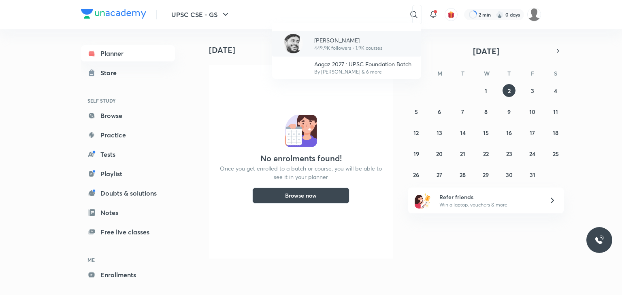
click at [329, 39] on p "Sudarshan Gurjar" at bounding box center [348, 40] width 68 height 8
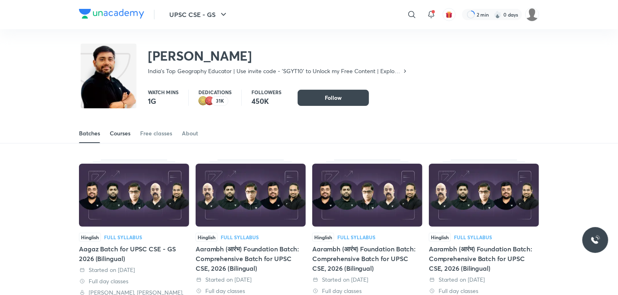
click at [122, 130] on div "Courses" at bounding box center [120, 133] width 21 height 8
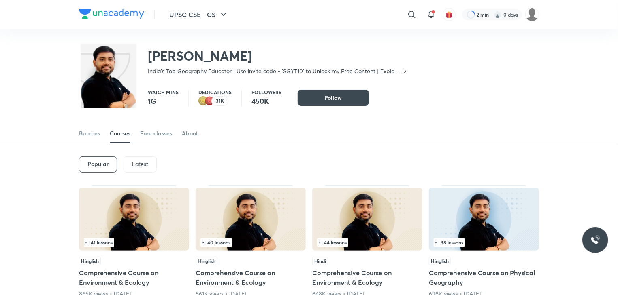
click at [136, 162] on p "Latest" at bounding box center [140, 164] width 16 height 6
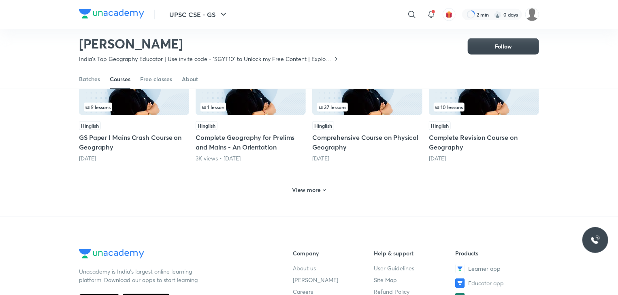
scroll to position [389, 0]
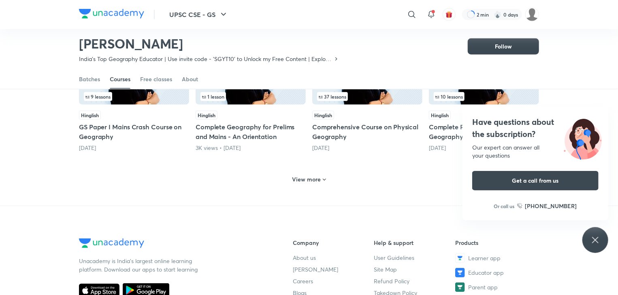
click at [301, 180] on h6 "View more" at bounding box center [306, 180] width 29 height 8
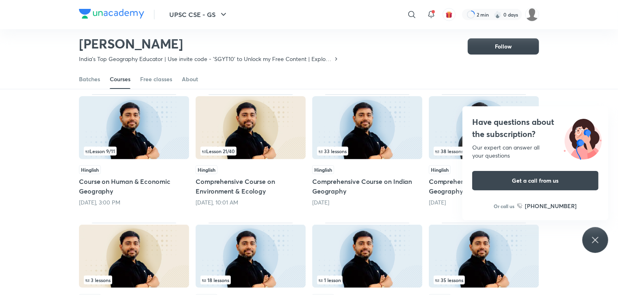
scroll to position [61, 0]
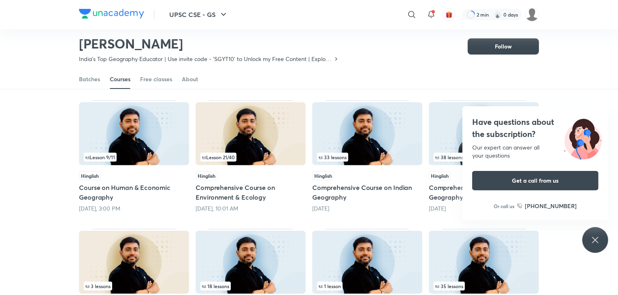
click at [598, 249] on div "Have questions about the subscription? Our expert can answer all your questions…" at bounding box center [595, 240] width 26 height 26
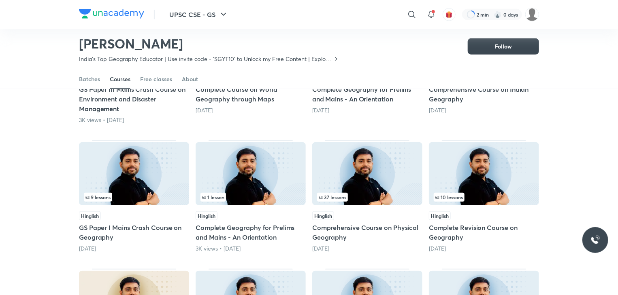
scroll to position [297, 0]
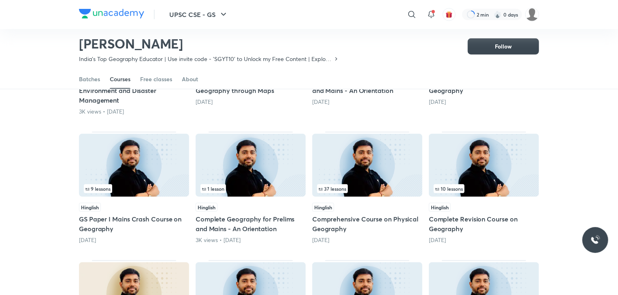
click at [164, 170] on img at bounding box center [134, 165] width 110 height 63
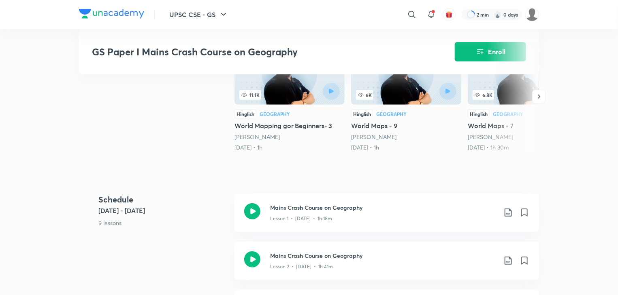
scroll to position [220, 0]
click at [506, 214] on icon at bounding box center [507, 214] width 7 height 8
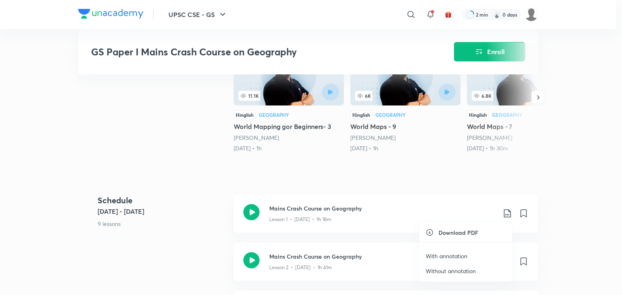
click at [446, 253] on p "With annotation" at bounding box center [446, 256] width 42 height 8
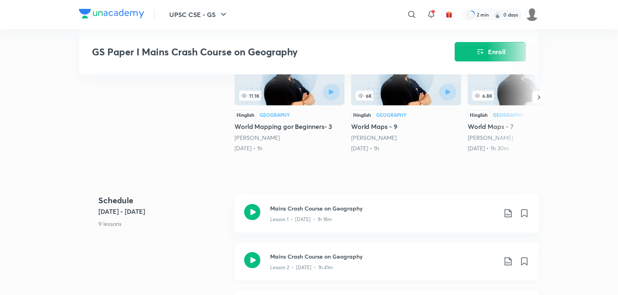
click at [510, 261] on icon at bounding box center [508, 262] width 10 height 10
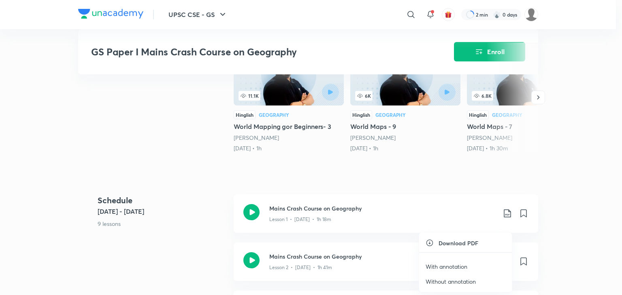
click at [466, 266] on p "With annotation" at bounding box center [446, 267] width 42 height 8
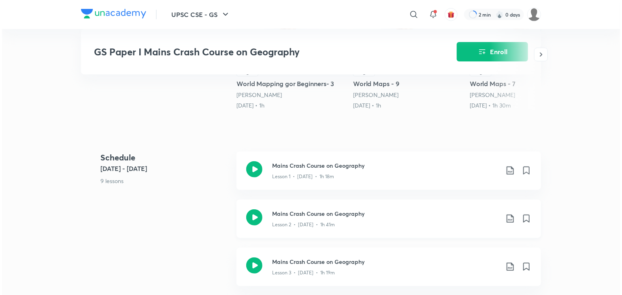
scroll to position [290, 0]
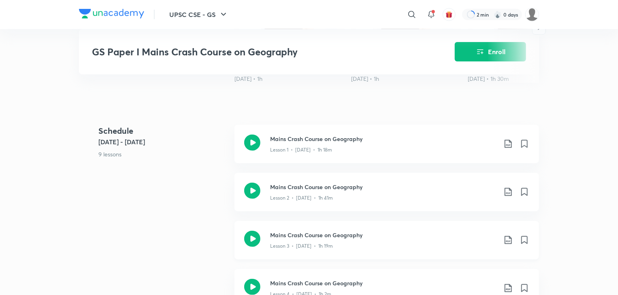
click at [507, 239] on icon at bounding box center [508, 241] width 10 height 10
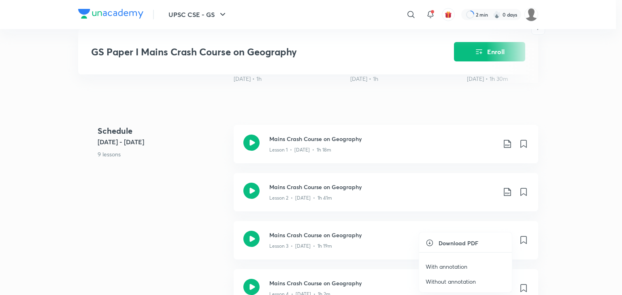
click at [463, 264] on p "With annotation" at bounding box center [446, 267] width 42 height 8
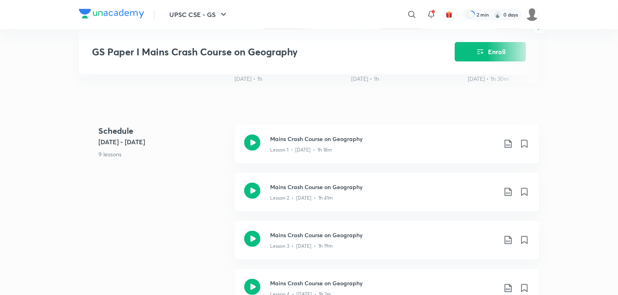
click at [503, 285] on icon at bounding box center [508, 289] width 10 height 10
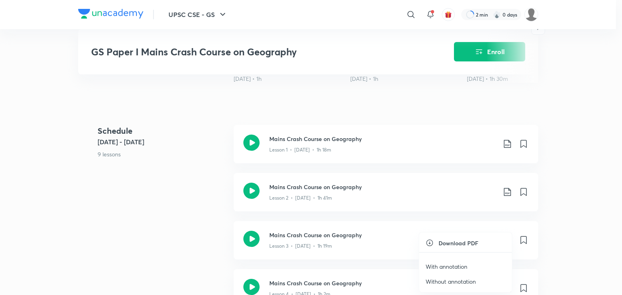
click at [460, 267] on p "With annotation" at bounding box center [446, 267] width 42 height 8
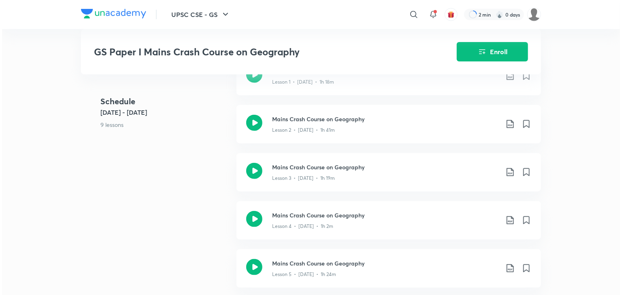
scroll to position [358, 0]
click at [507, 267] on icon at bounding box center [508, 268] width 10 height 10
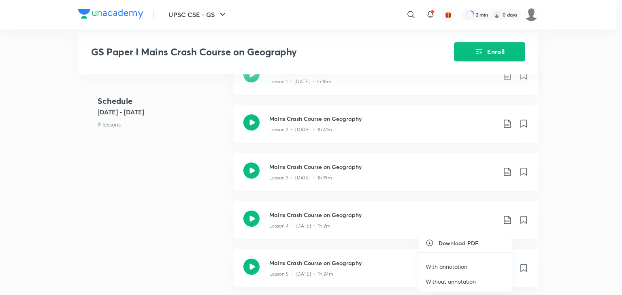
click at [452, 264] on p "With annotation" at bounding box center [446, 267] width 42 height 8
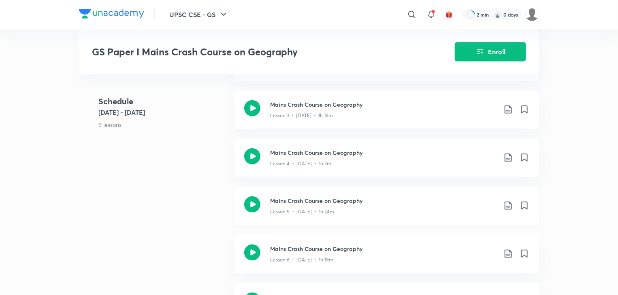
scroll to position [420, 0]
click at [583, 221] on div "UPSC CSE - GS ​ 2 min 0 days GS Paper I Mains Crash Course on Geography Enroll …" at bounding box center [309, 249] width 618 height 1339
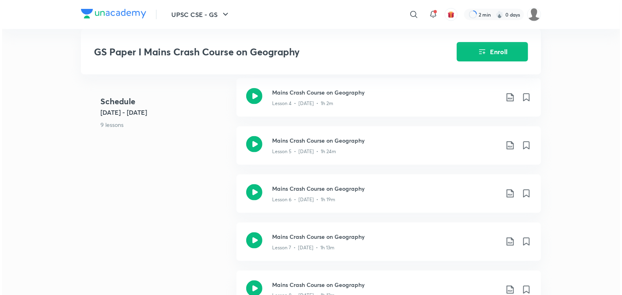
scroll to position [495, 0]
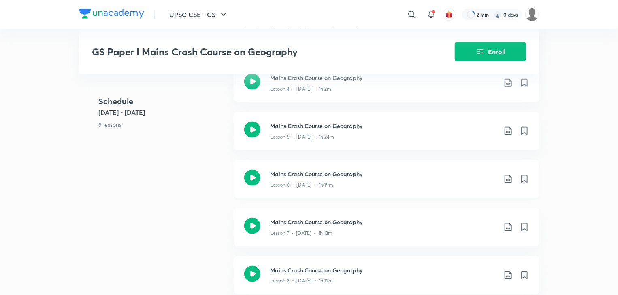
click at [507, 177] on icon at bounding box center [508, 179] width 10 height 10
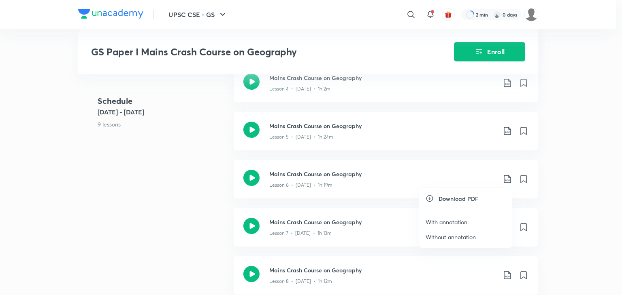
click at [462, 223] on p "With annotation" at bounding box center [446, 222] width 42 height 8
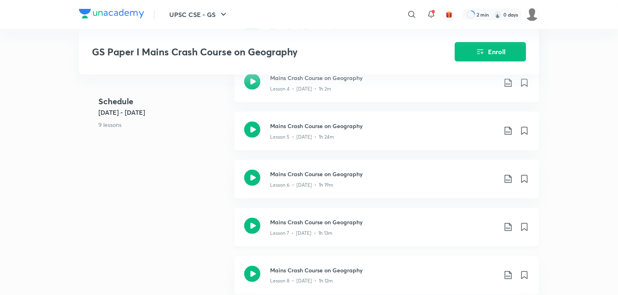
click at [507, 227] on icon at bounding box center [508, 228] width 10 height 10
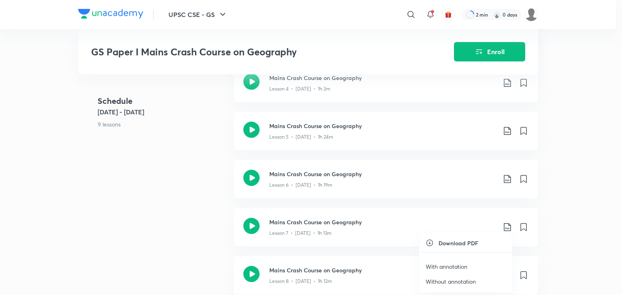
click at [448, 269] on p "With annotation" at bounding box center [446, 267] width 42 height 8
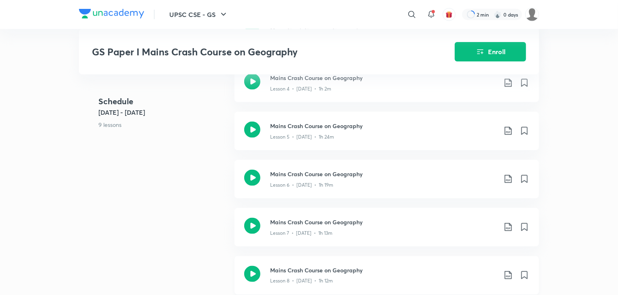
click at [505, 278] on icon at bounding box center [507, 276] width 7 height 8
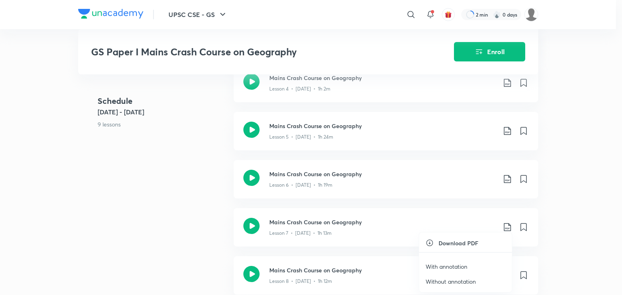
click at [455, 267] on p "With annotation" at bounding box center [446, 267] width 42 height 8
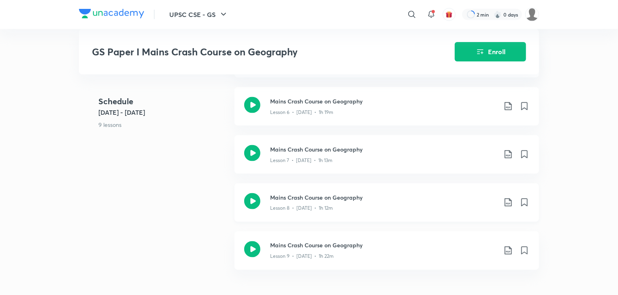
scroll to position [569, 0]
click at [510, 252] on icon at bounding box center [508, 251] width 10 height 10
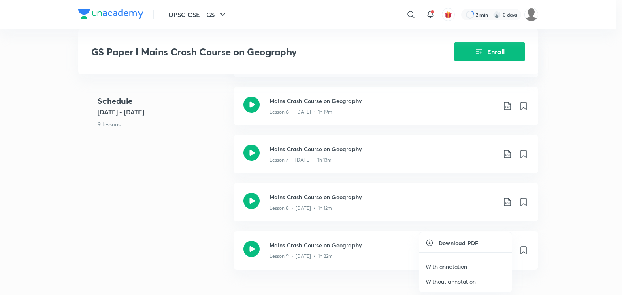
click at [452, 268] on p "With annotation" at bounding box center [446, 267] width 42 height 8
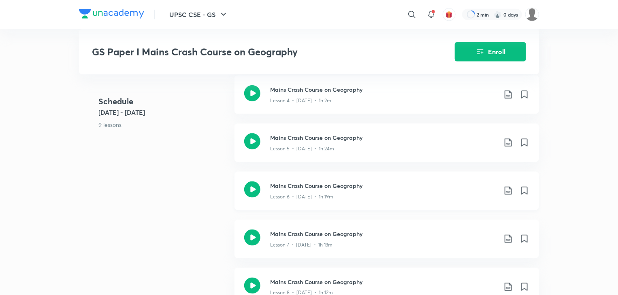
scroll to position [371, 0]
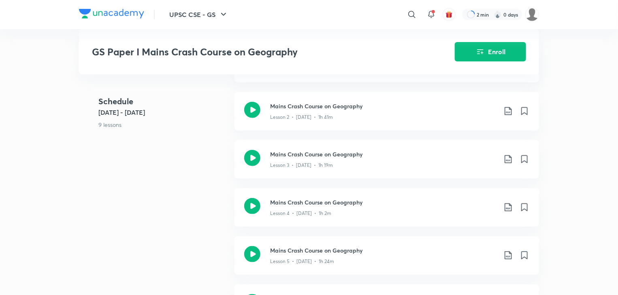
click at [605, 68] on div "UPSC CSE - GS ​ 2 min 0 days GS Paper I Mains Crash Course on Geography Enroll …" at bounding box center [309, 298] width 618 height 1339
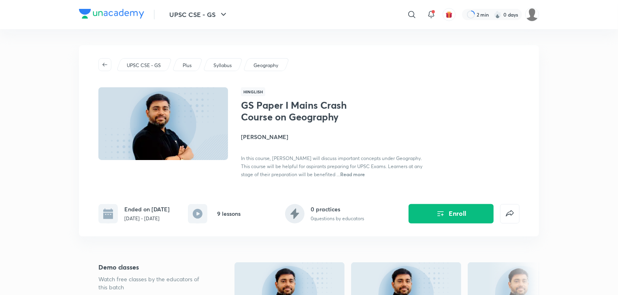
scroll to position [0, 0]
click at [108, 63] on span "button" at bounding box center [105, 65] width 12 height 6
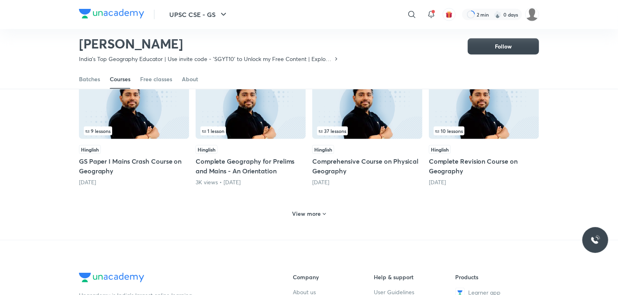
scroll to position [355, 0]
click at [319, 213] on h6 "View more" at bounding box center [306, 214] width 29 height 8
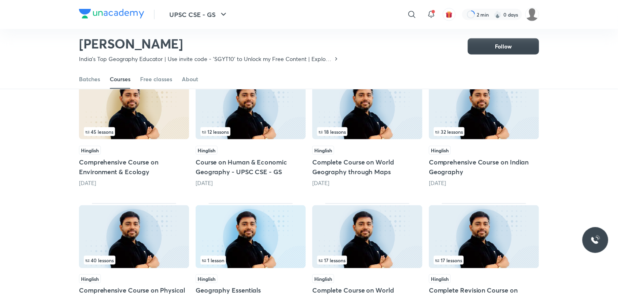
scroll to position [484, 0]
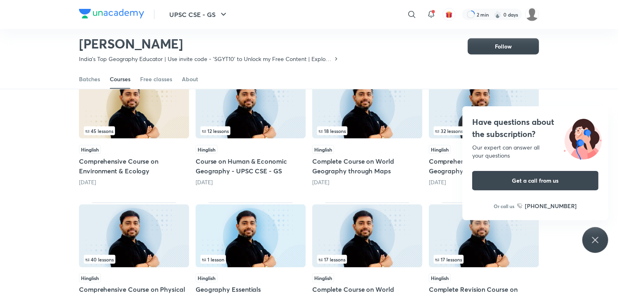
click at [590, 237] on div "Have questions about the subscription? Our expert can answer all your questions…" at bounding box center [595, 240] width 26 height 26
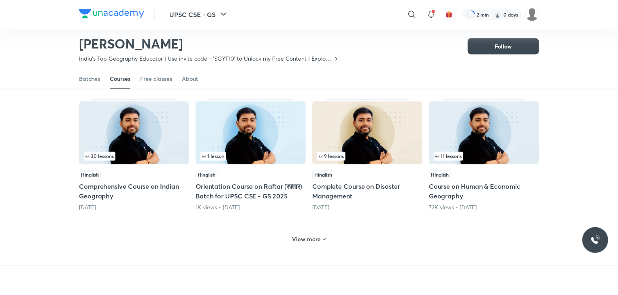
scroll to position [718, 0]
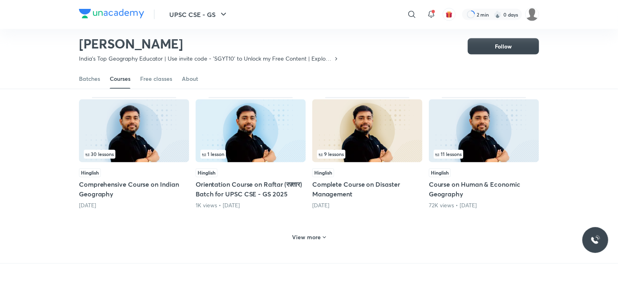
click at [310, 238] on h6 "View more" at bounding box center [306, 238] width 29 height 8
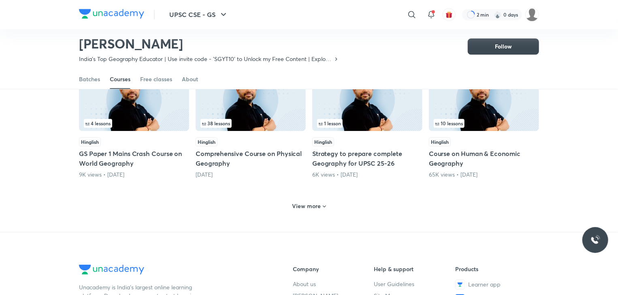
scroll to position [1146, 0]
click at [318, 205] on h6 "View more" at bounding box center [306, 206] width 29 height 8
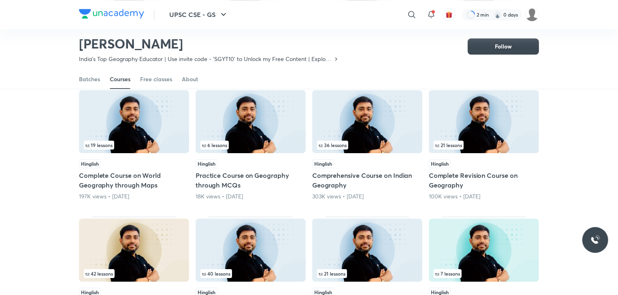
scroll to position [1250, 0]
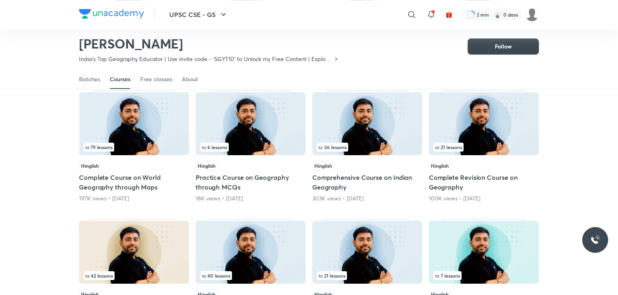
click at [274, 115] on img at bounding box center [250, 123] width 110 height 63
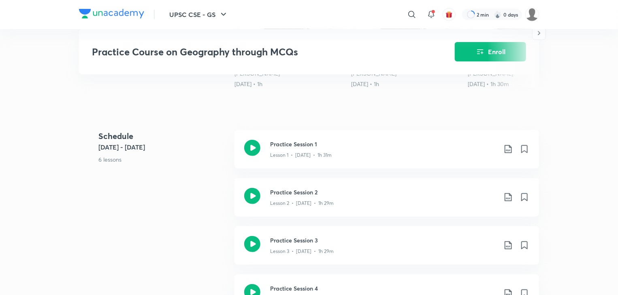
scroll to position [287, 0]
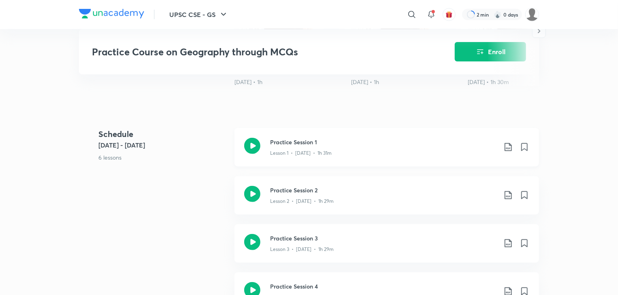
click at [508, 149] on icon at bounding box center [508, 147] width 10 height 10
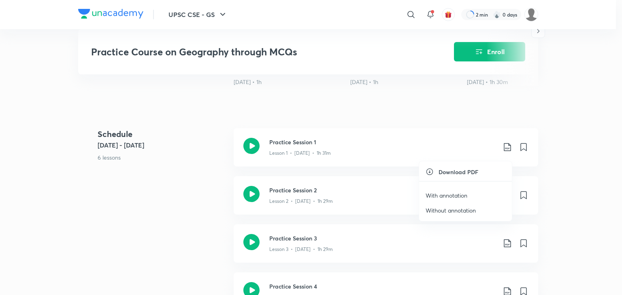
click at [454, 197] on p "With annotation" at bounding box center [446, 195] width 42 height 8
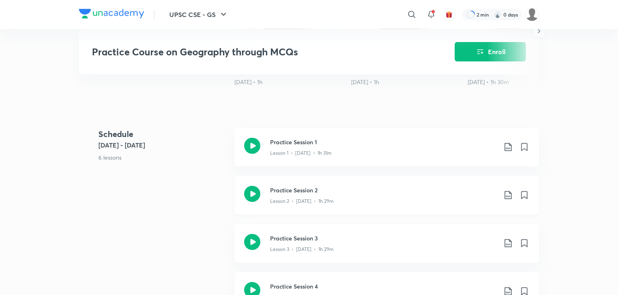
click at [505, 200] on icon at bounding box center [508, 196] width 10 height 10
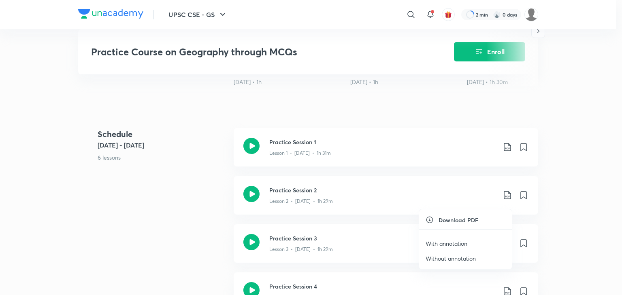
click at [460, 242] on p "With annotation" at bounding box center [446, 244] width 42 height 8
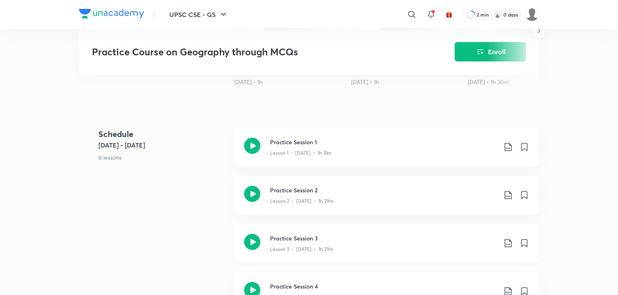
click at [503, 248] on icon at bounding box center [508, 244] width 10 height 10
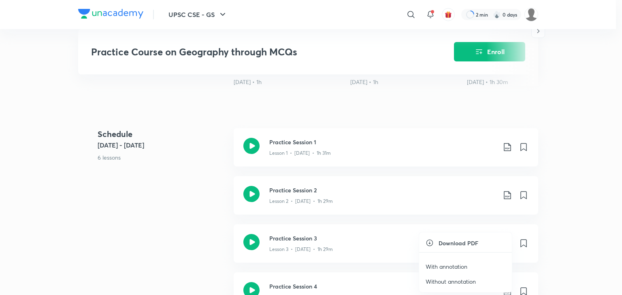
click at [465, 266] on p "With annotation" at bounding box center [446, 267] width 42 height 8
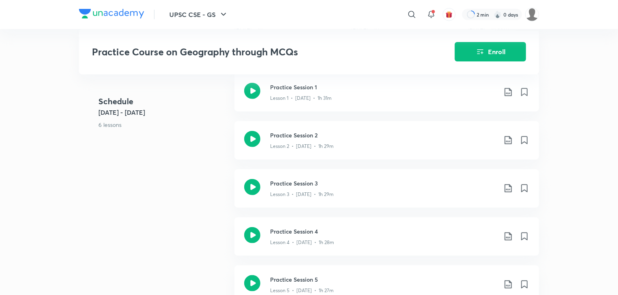
scroll to position [357, 0]
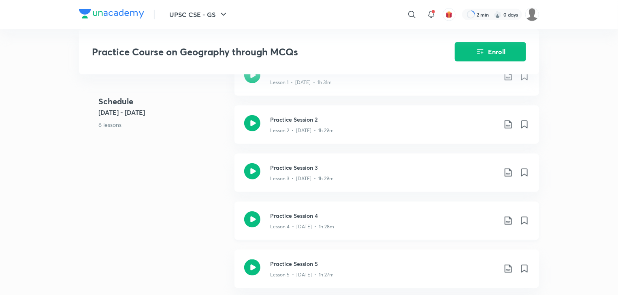
click at [503, 224] on div "Practice Session 4 Lesson 4 • May 23 • 1h 28m" at bounding box center [399, 221] width 259 height 19
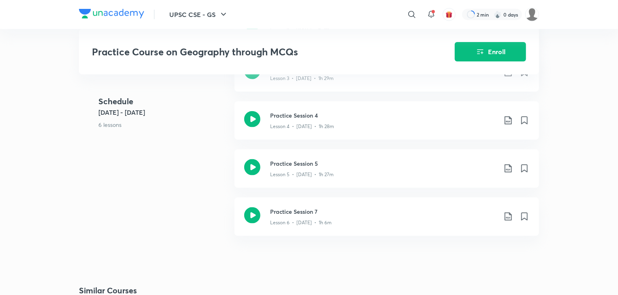
scroll to position [458, 0]
